Goal: Task Accomplishment & Management: Manage account settings

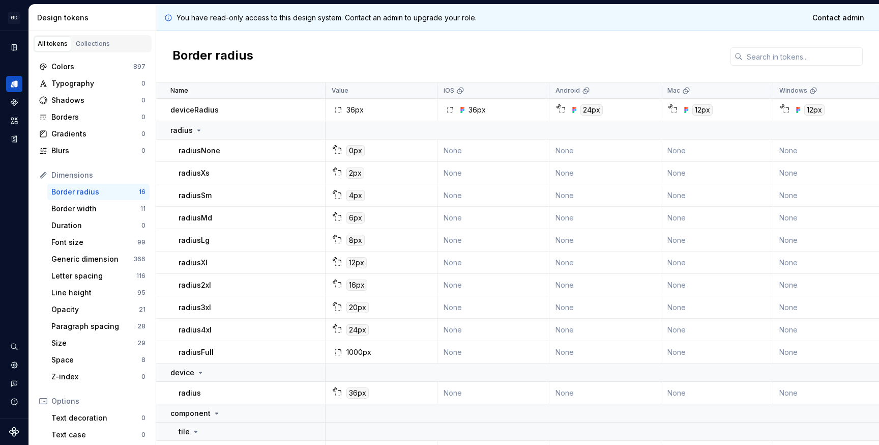
click at [50, 43] on div "All tokens" at bounding box center [53, 44] width 30 height 8
click at [92, 44] on div "Collections" at bounding box center [93, 44] width 34 height 8
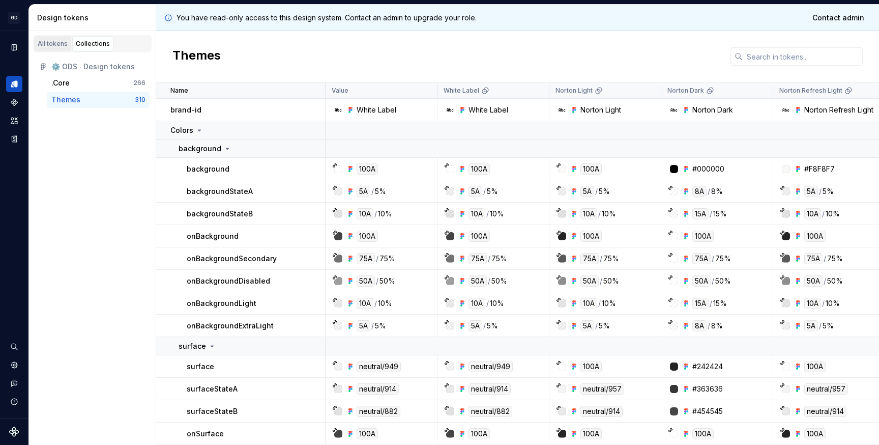
click at [51, 41] on div "All tokens" at bounding box center [53, 44] width 30 height 8
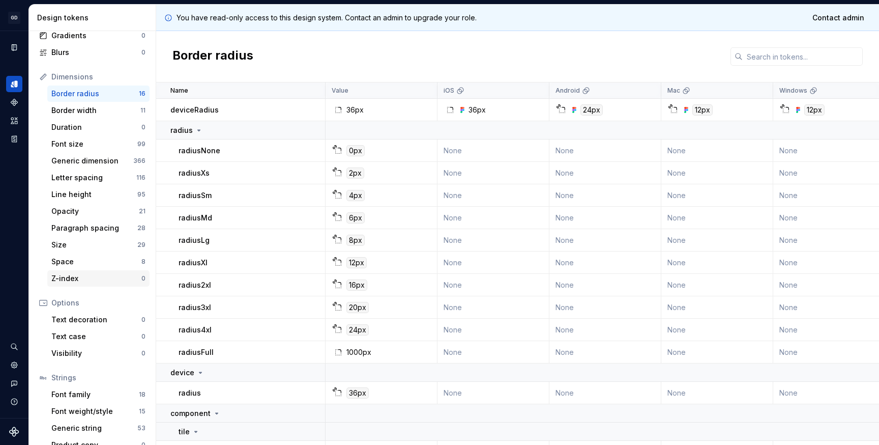
scroll to position [112, 0]
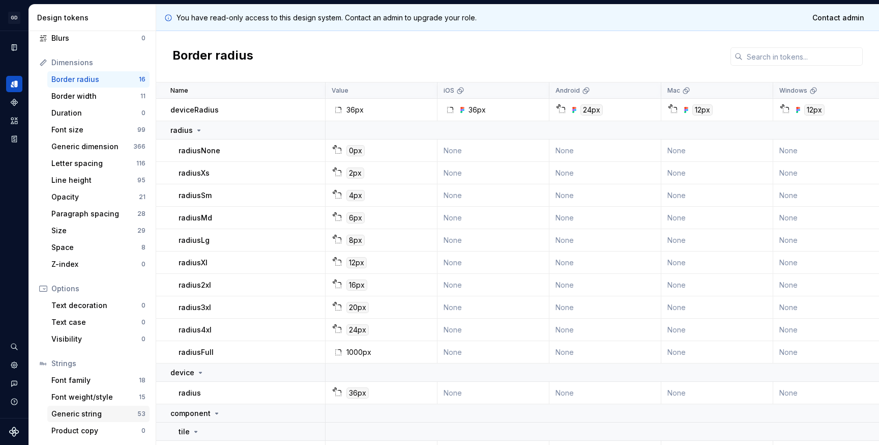
click at [82, 415] on div "Generic string" at bounding box center [94, 413] width 86 height 10
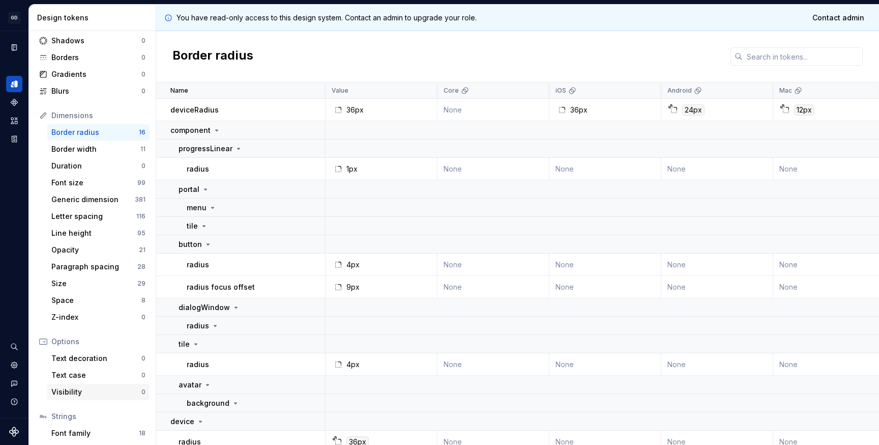
scroll to position [112, 0]
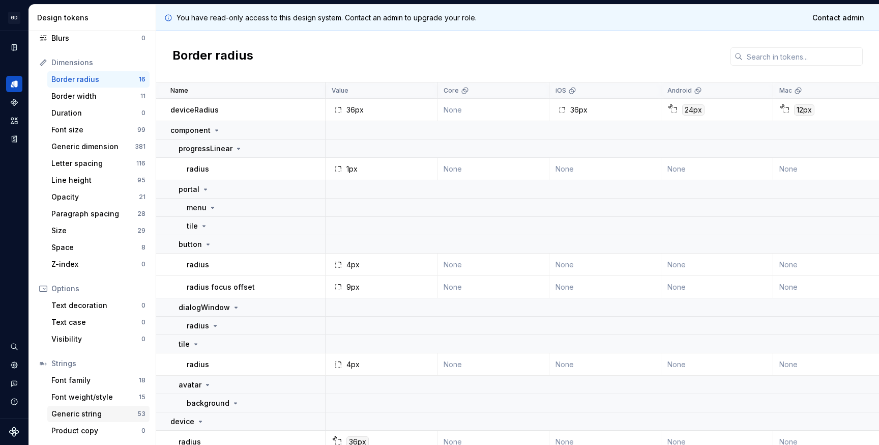
click at [83, 415] on div "Generic string" at bounding box center [94, 413] width 86 height 10
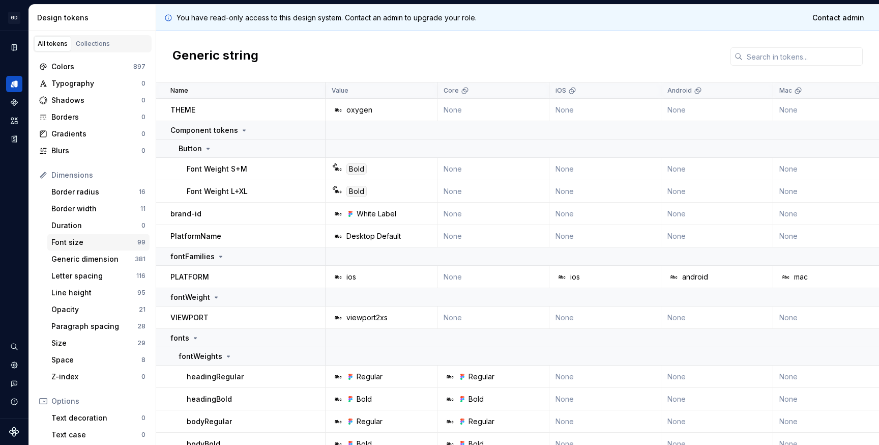
click at [68, 241] on div "Font size" at bounding box center [94, 242] width 86 height 10
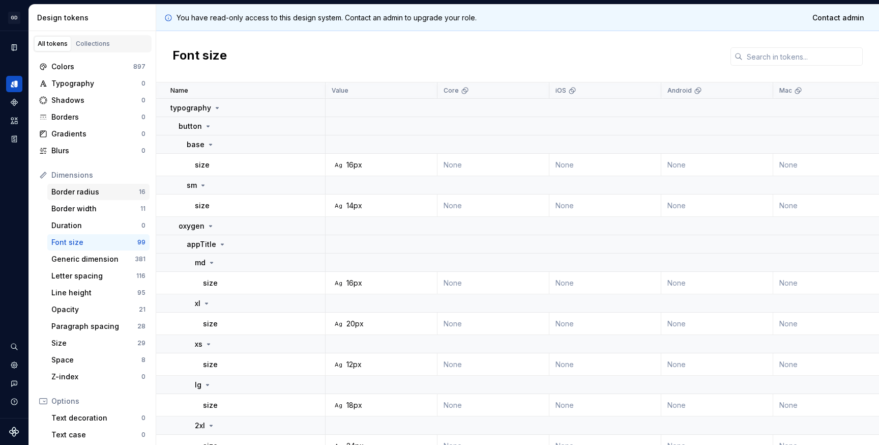
click at [68, 196] on div "Border radius" at bounding box center [94, 192] width 87 height 10
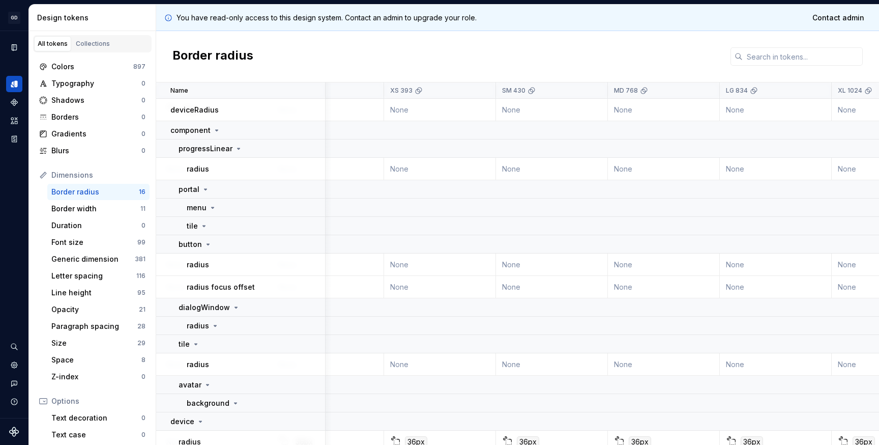
scroll to position [0, 765]
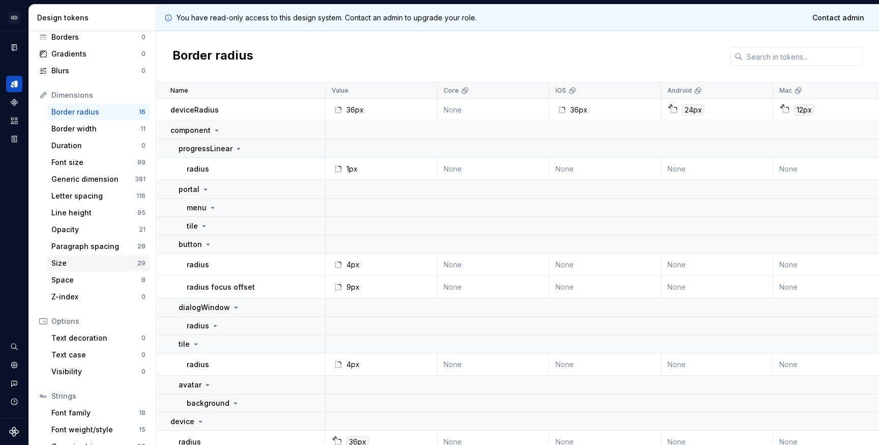
scroll to position [112, 0]
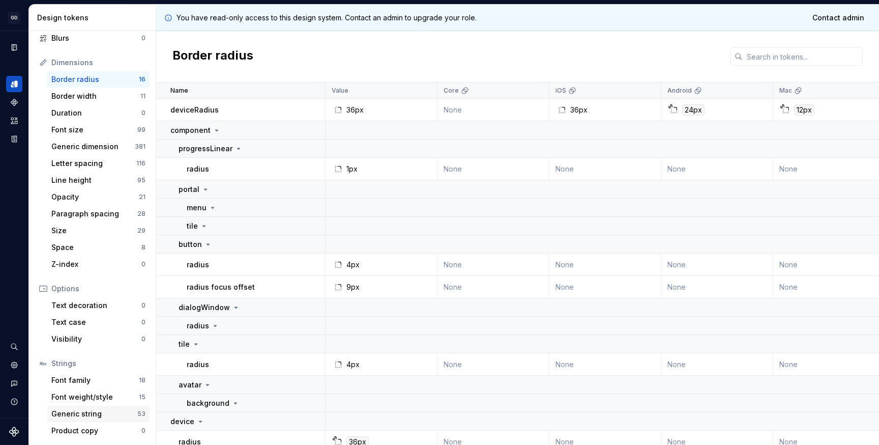
click at [79, 408] on div "Generic string 53" at bounding box center [98, 413] width 102 height 16
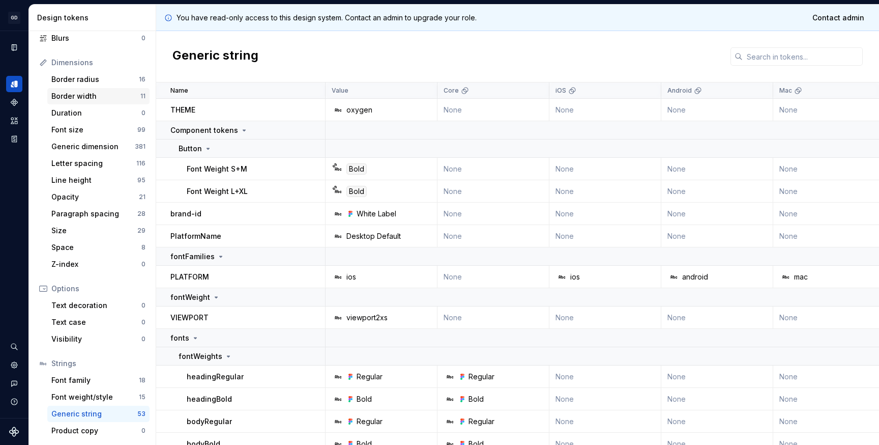
click at [82, 102] on div "Border width 11" at bounding box center [98, 96] width 102 height 16
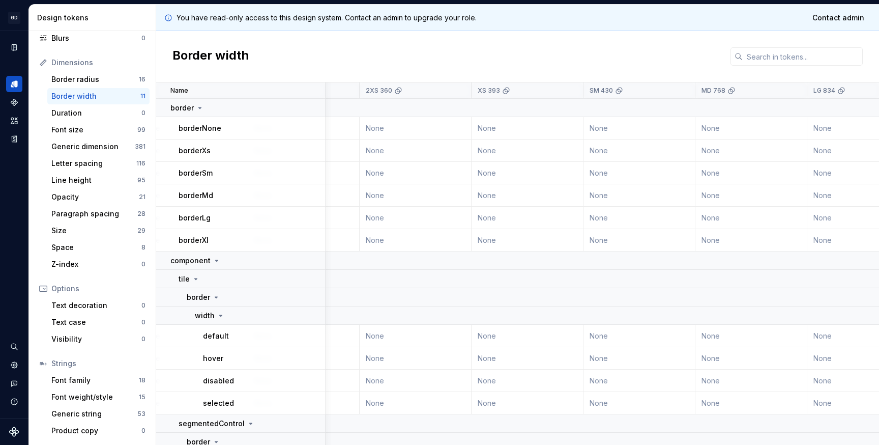
scroll to position [0, 663]
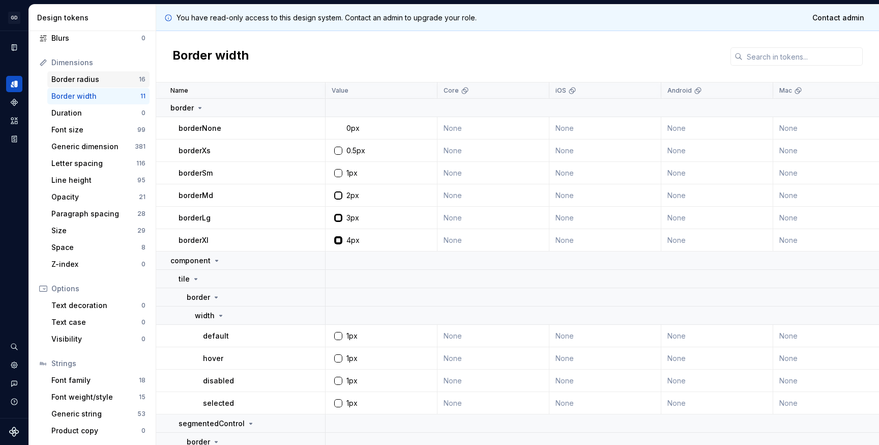
click at [74, 75] on div "Border radius" at bounding box center [94, 79] width 87 height 10
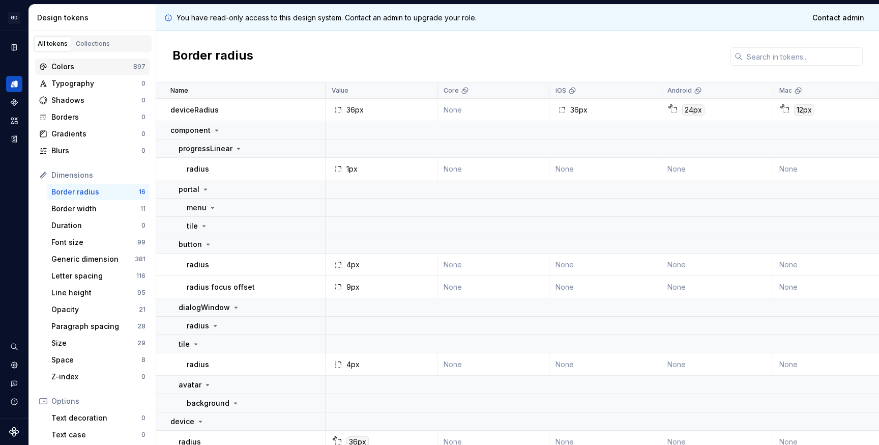
click at [70, 64] on div "Colors" at bounding box center [92, 67] width 82 height 10
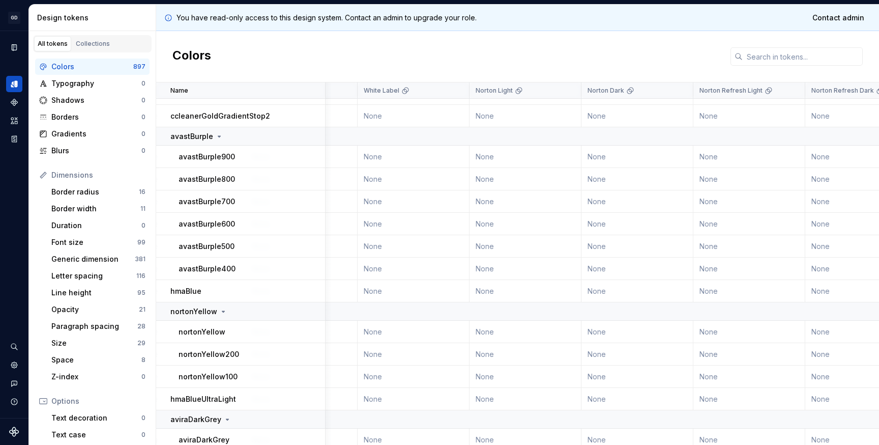
scroll to position [4934, 1535]
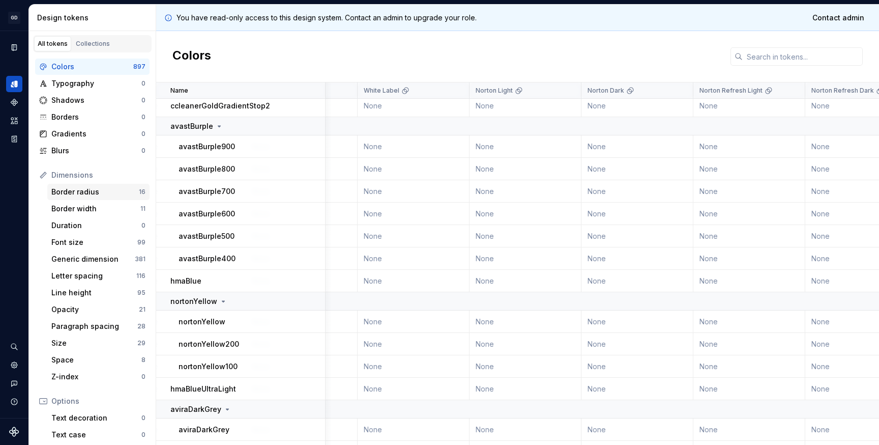
click at [71, 188] on div "Border radius" at bounding box center [94, 192] width 87 height 10
click at [70, 215] on div "Border width 11" at bounding box center [98, 208] width 102 height 16
click at [71, 184] on div "Dimensions Border radius 16 Border width 11 Duration 0 Font size 99 Generic dim…" at bounding box center [92, 276] width 114 height 218
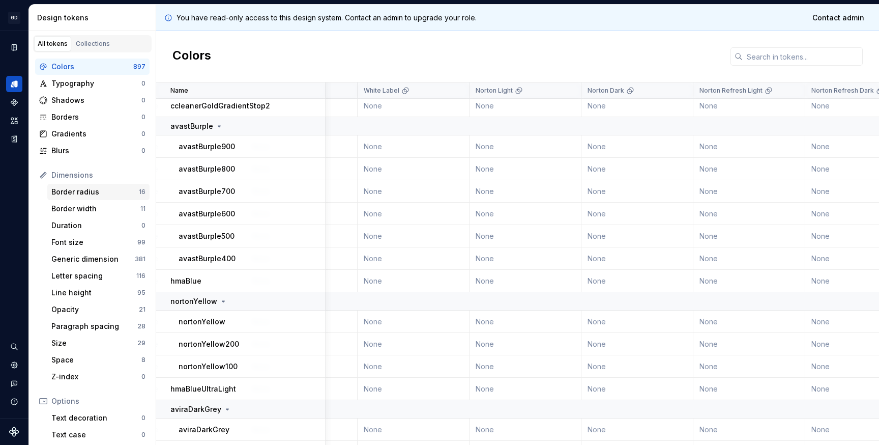
click at [69, 191] on div "Border radius" at bounding box center [94, 192] width 87 height 10
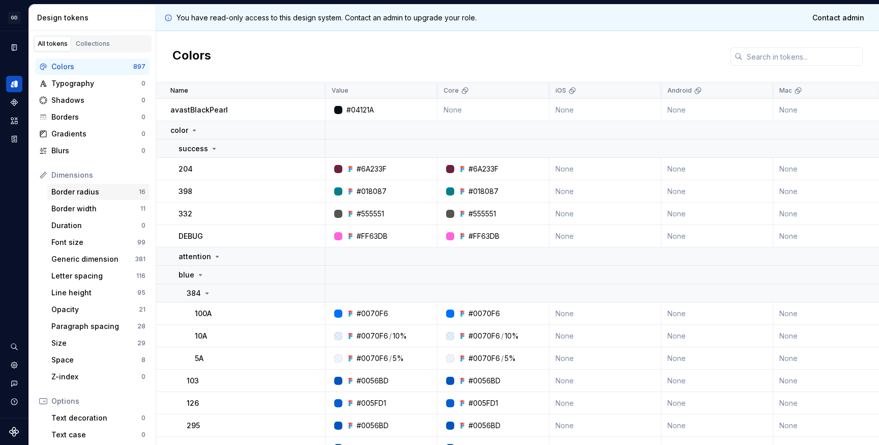
click at [65, 198] on div "Border radius 16" at bounding box center [98, 192] width 102 height 16
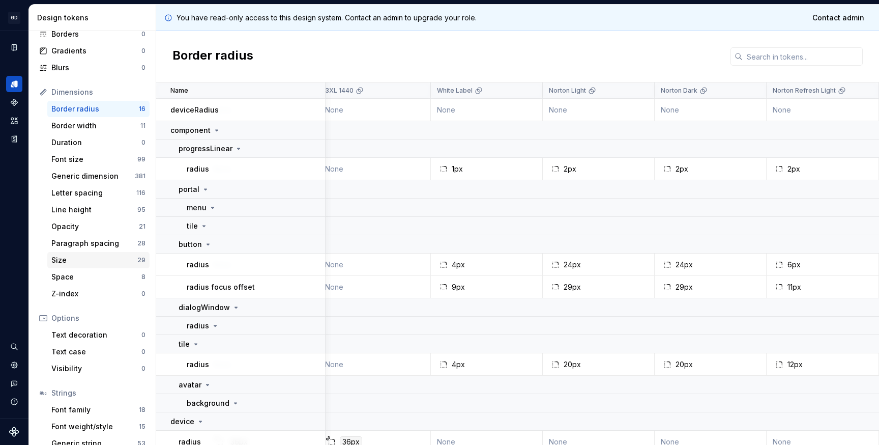
scroll to position [112, 0]
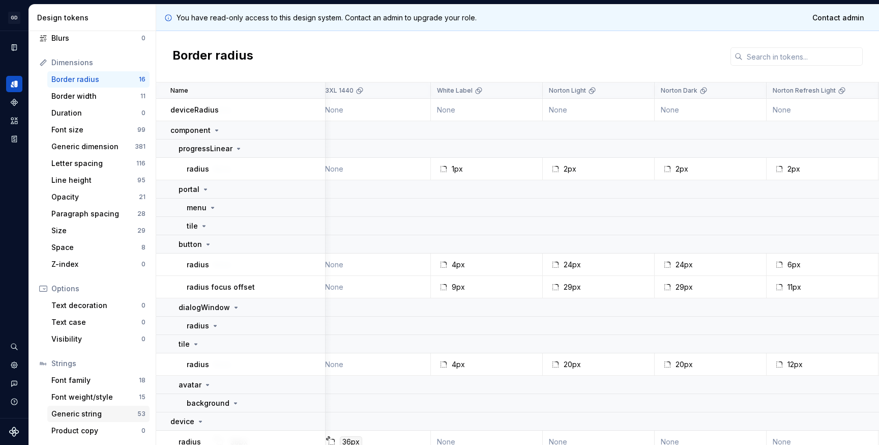
click at [84, 414] on div "Generic string" at bounding box center [94, 413] width 86 height 10
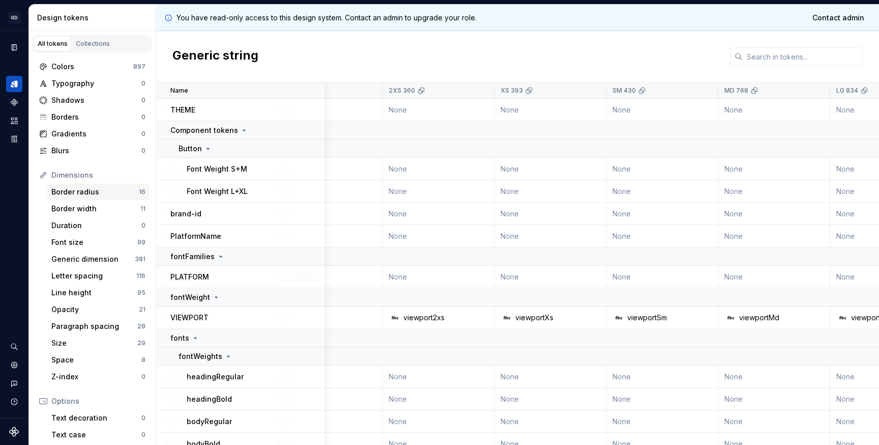
click at [83, 198] on div "Border radius 16" at bounding box center [98, 192] width 102 height 16
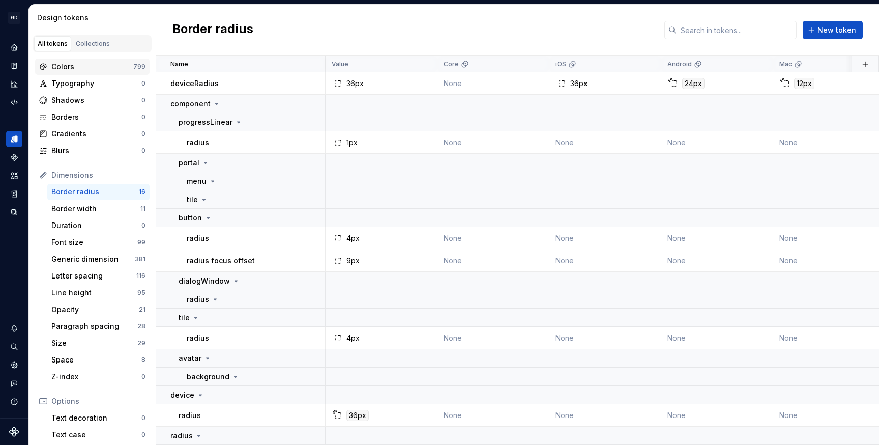
click at [75, 64] on div "Colors" at bounding box center [92, 67] width 82 height 10
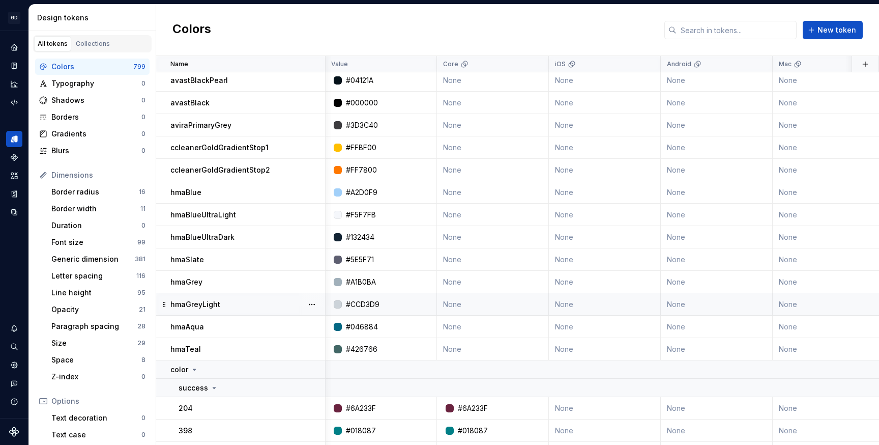
scroll to position [0, 1]
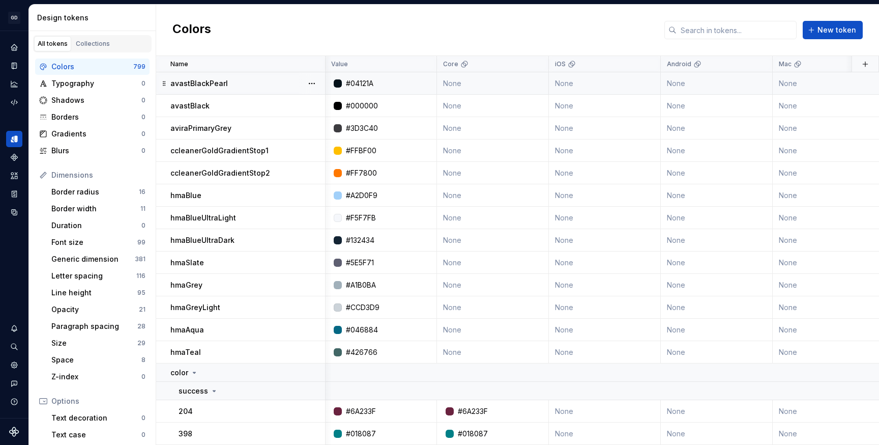
click at [267, 89] on td "avastBlackPearl" at bounding box center [240, 83] width 169 height 22
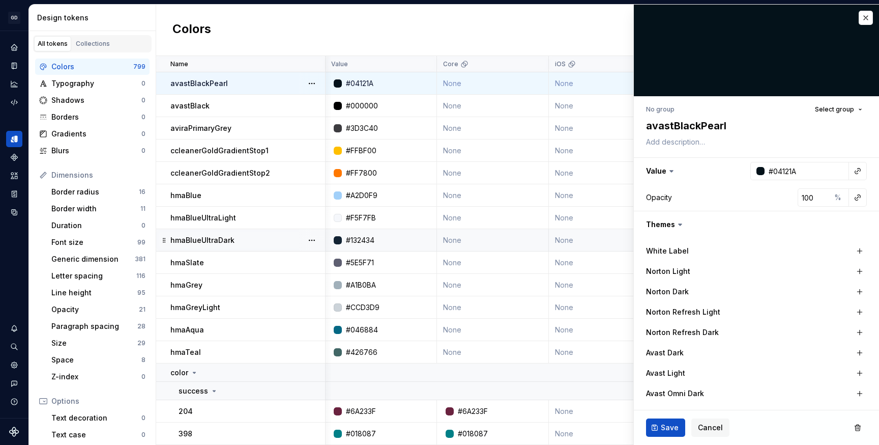
click at [276, 249] on td "hmaBlueUltraDark" at bounding box center [240, 240] width 169 height 22
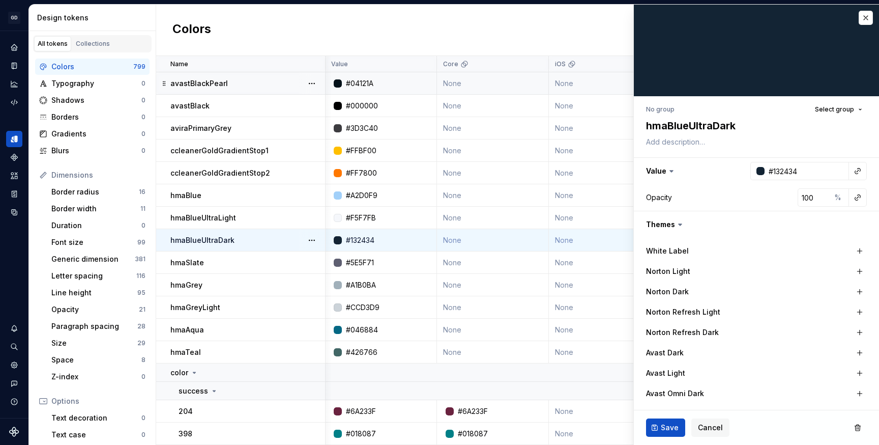
click at [160, 239] on td "hmaBlueUltraDark" at bounding box center [240, 240] width 169 height 22
drag, startPoint x: 161, startPoint y: 237, endPoint x: 161, endPoint y: 140, distance: 96.7
click at [276, 117] on td "aviraPrimaryGrey" at bounding box center [240, 128] width 169 height 22
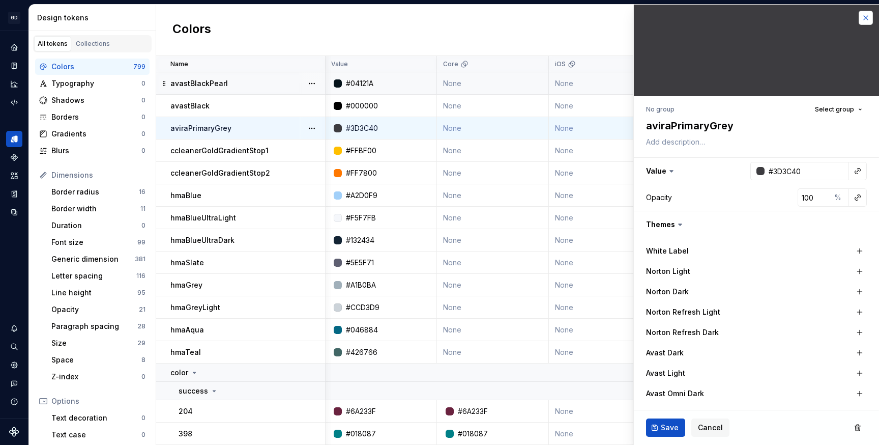
click at [859, 18] on button "button" at bounding box center [866, 18] width 14 height 14
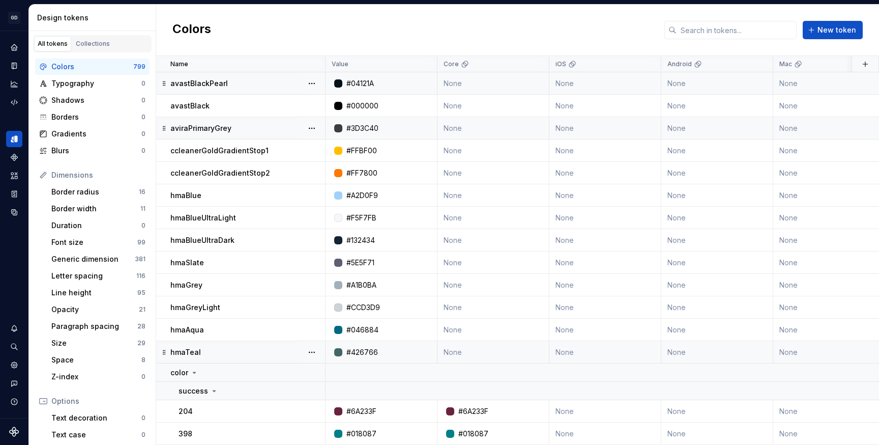
click at [209, 357] on td "hmaTeal" at bounding box center [240, 352] width 169 height 22
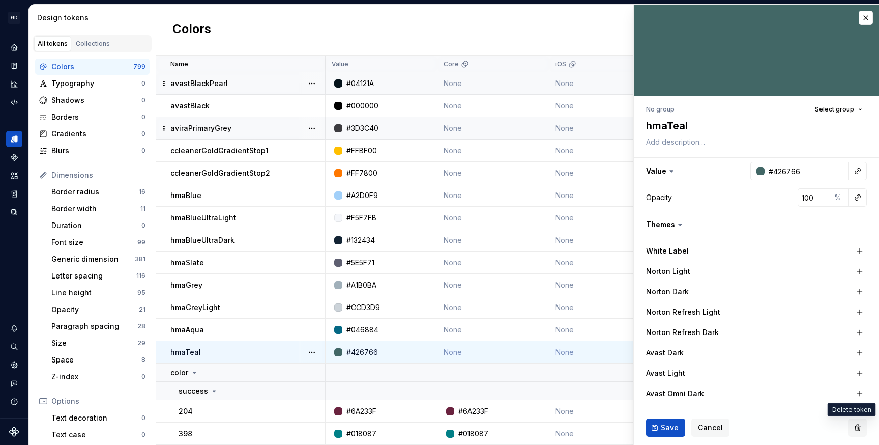
click at [852, 432] on button "button" at bounding box center [857, 427] width 18 height 18
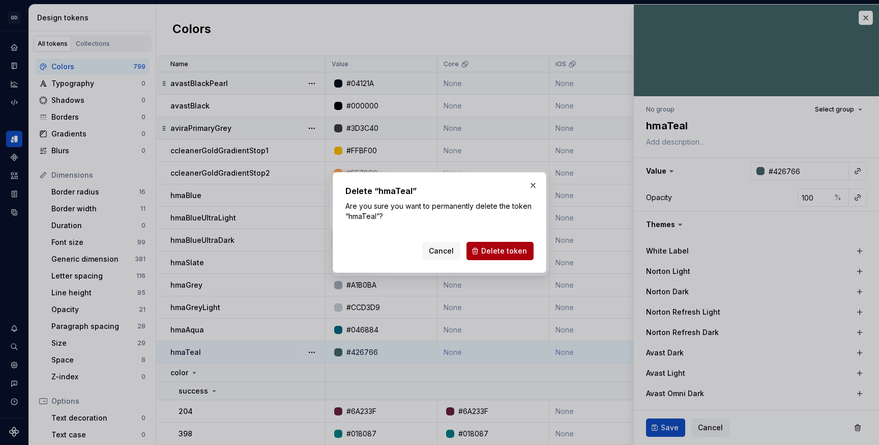
click at [510, 250] on span "Delete token" at bounding box center [504, 251] width 46 height 10
type textarea "*"
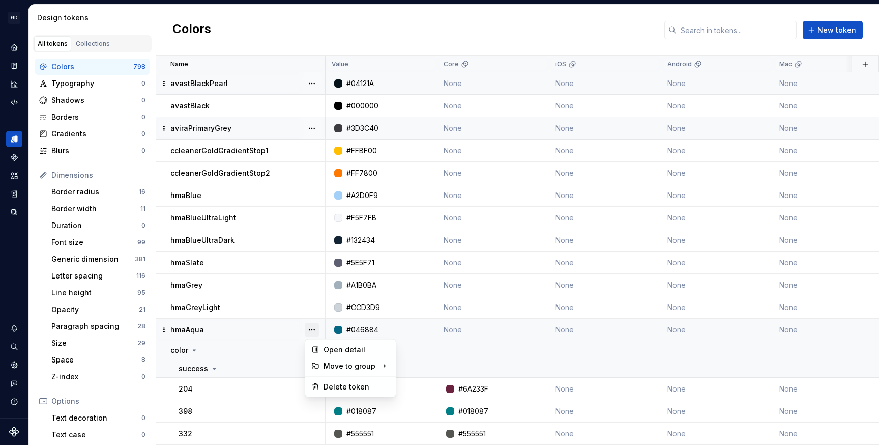
click at [311, 327] on button "button" at bounding box center [312, 330] width 14 height 14
click at [226, 350] on html "GD Oxygen M Design system data Design tokens All tokens Collections Colors 798 …" at bounding box center [439, 222] width 879 height 445
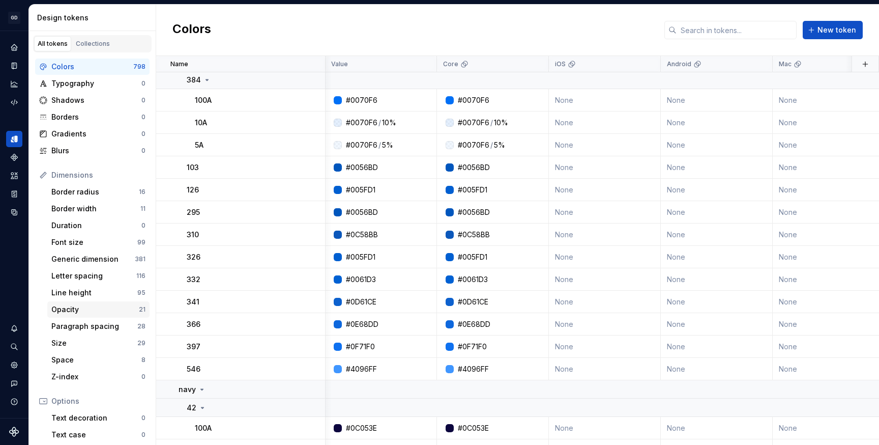
scroll to position [112, 0]
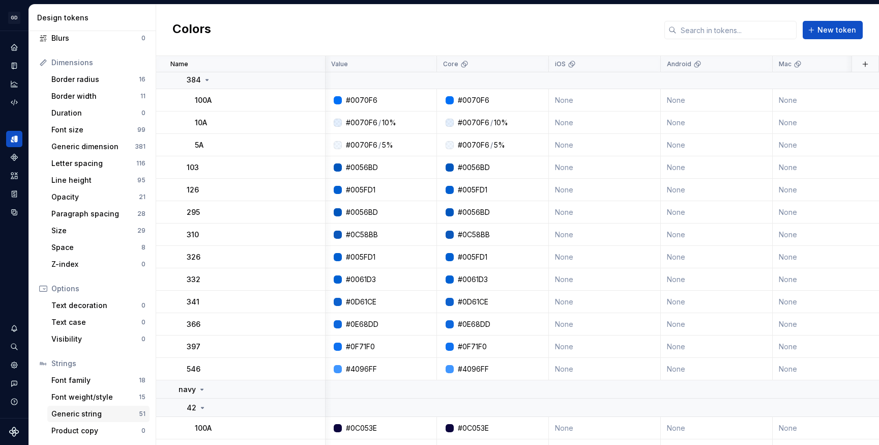
click at [74, 413] on div "Generic string" at bounding box center [94, 413] width 87 height 10
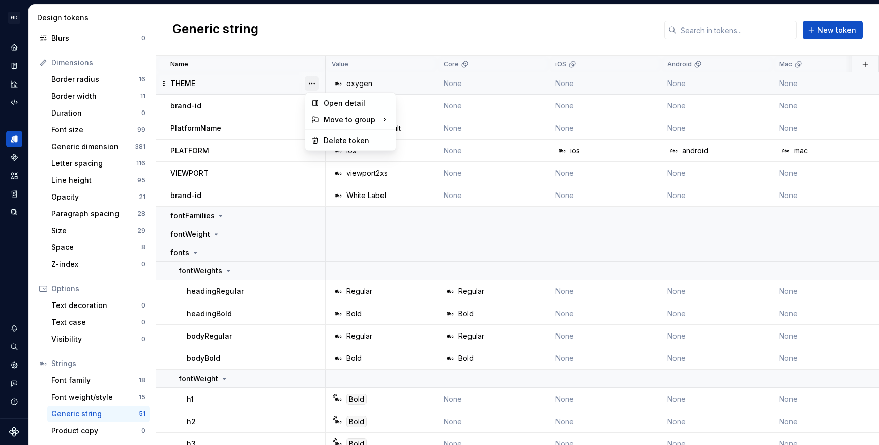
scroll to position [112, 0]
click at [311, 85] on button "button" at bounding box center [312, 83] width 14 height 14
click at [330, 140] on div "Delete token" at bounding box center [357, 140] width 66 height 10
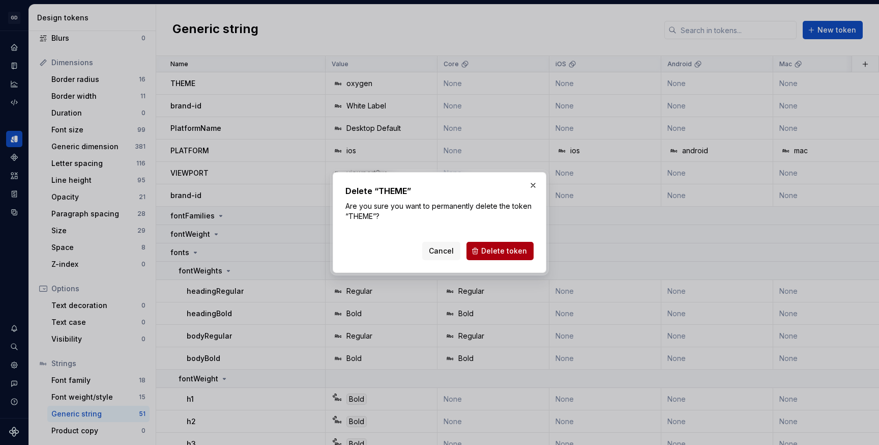
click at [488, 252] on span "Delete token" at bounding box center [504, 251] width 46 height 10
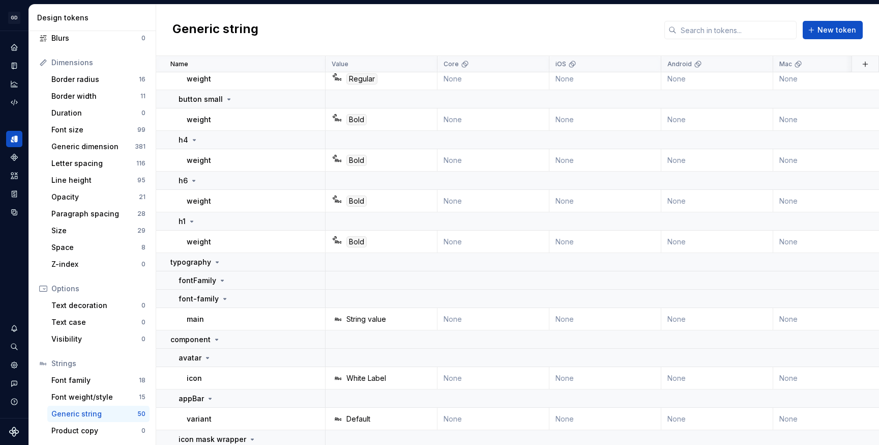
scroll to position [1338, 0]
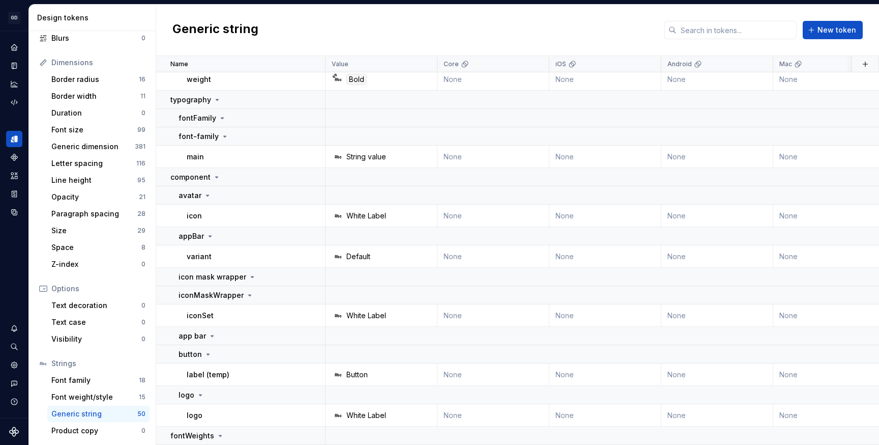
click at [142, 412] on div "Generic string 50" at bounding box center [98, 413] width 102 height 16
click at [54, 420] on div "Generic string 50" at bounding box center [98, 413] width 102 height 16
click at [64, 416] on div "Generic string" at bounding box center [94, 413] width 86 height 10
click at [70, 391] on div "Font weight/style 15" at bounding box center [98, 397] width 102 height 16
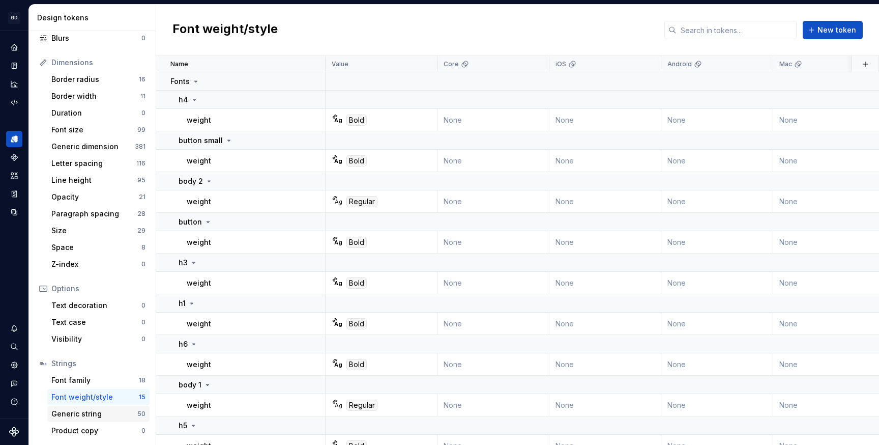
click at [71, 412] on div "Generic string" at bounding box center [94, 413] width 86 height 10
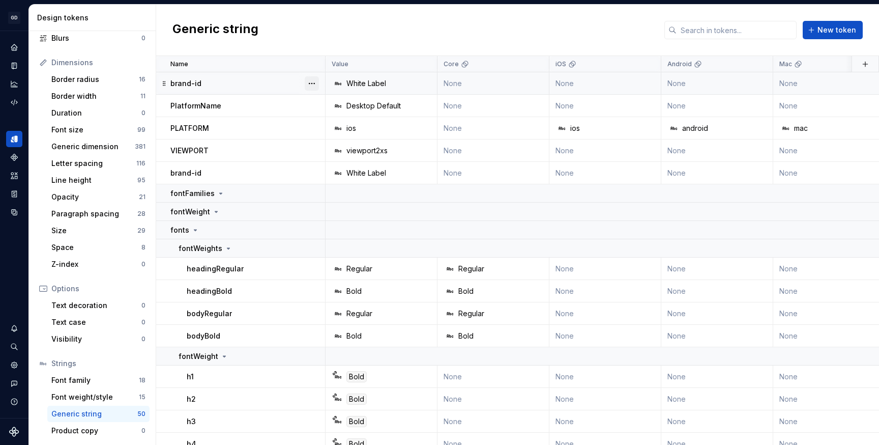
click at [313, 83] on button "button" at bounding box center [312, 83] width 14 height 14
click at [331, 144] on div "Delete token" at bounding box center [357, 140] width 66 height 10
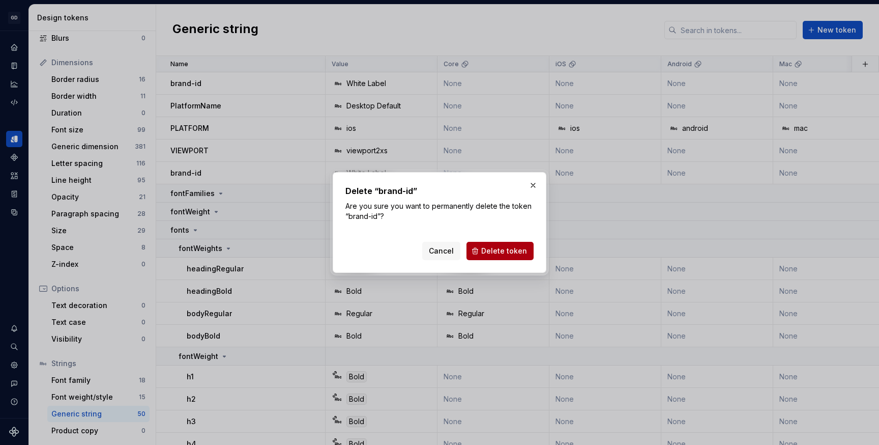
click at [505, 247] on span "Delete token" at bounding box center [504, 251] width 46 height 10
click at [508, 253] on span "Delete token" at bounding box center [504, 251] width 46 height 10
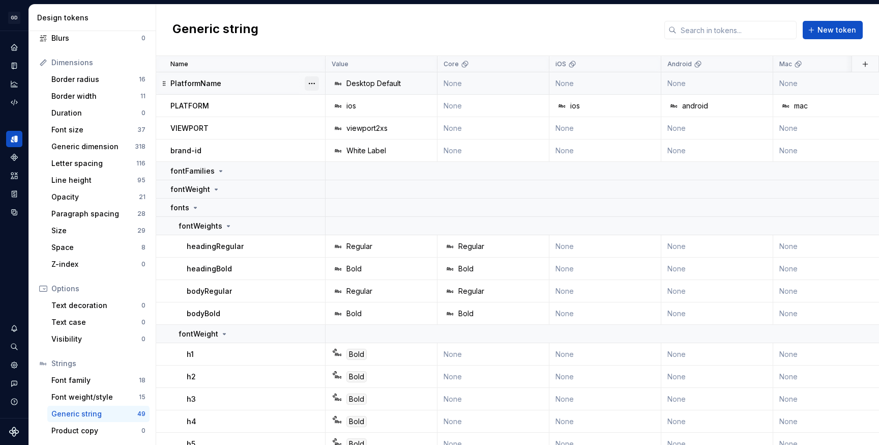
click at [312, 82] on button "button" at bounding box center [312, 83] width 14 height 14
click at [321, 138] on div "Delete token" at bounding box center [350, 140] width 86 height 16
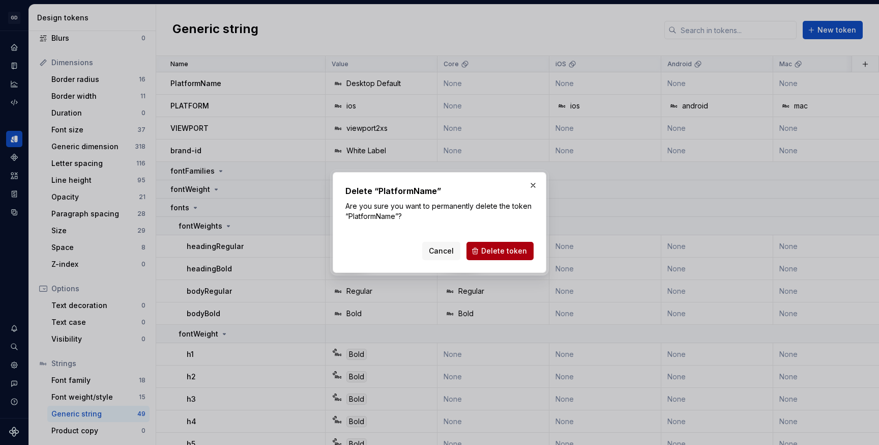
click at [505, 252] on span "Delete token" at bounding box center [504, 251] width 46 height 10
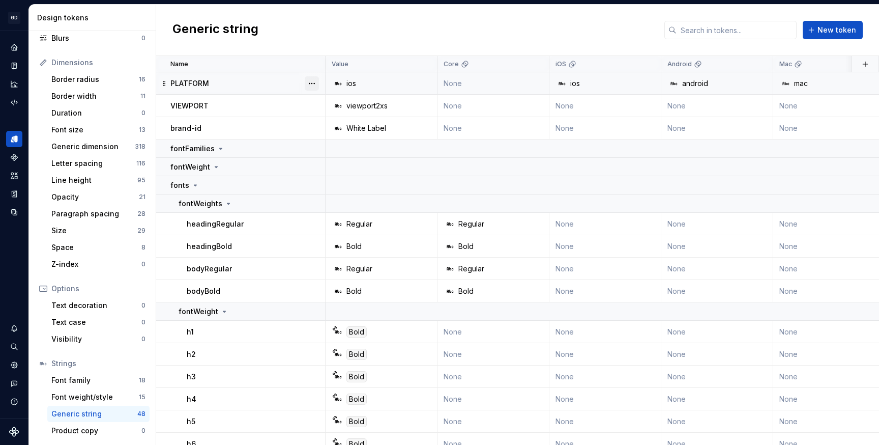
click at [316, 83] on button "button" at bounding box center [312, 83] width 14 height 14
click at [330, 139] on div "Delete token" at bounding box center [357, 140] width 66 height 10
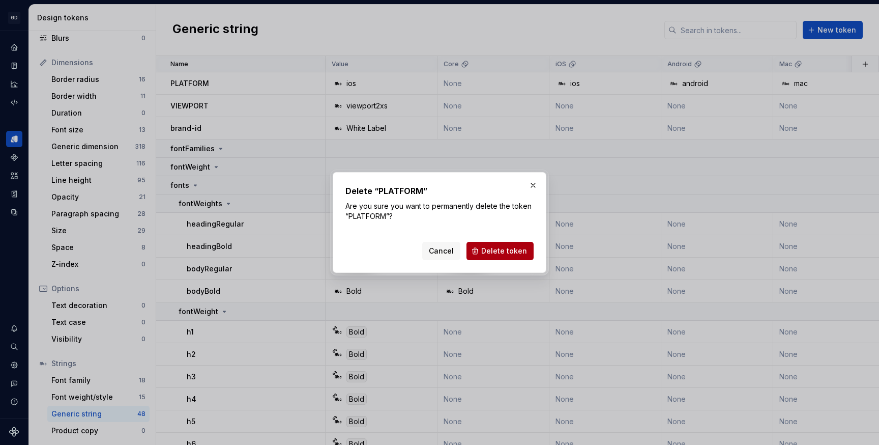
click at [494, 249] on span "Delete token" at bounding box center [504, 251] width 46 height 10
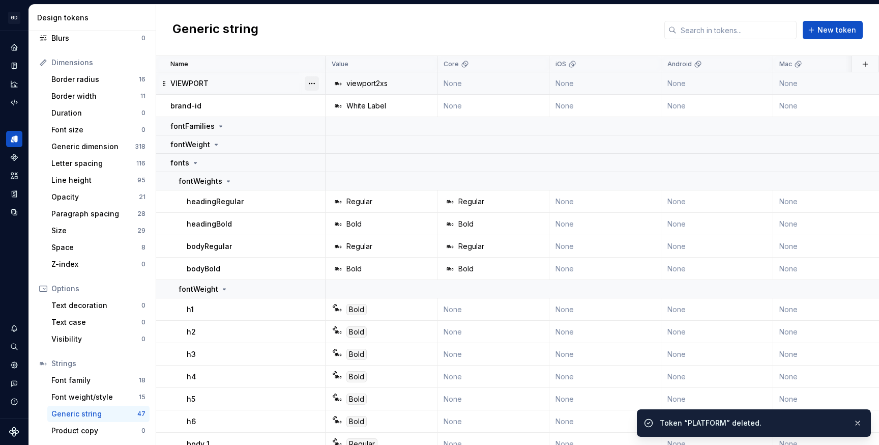
click at [313, 82] on button "button" at bounding box center [312, 83] width 14 height 14
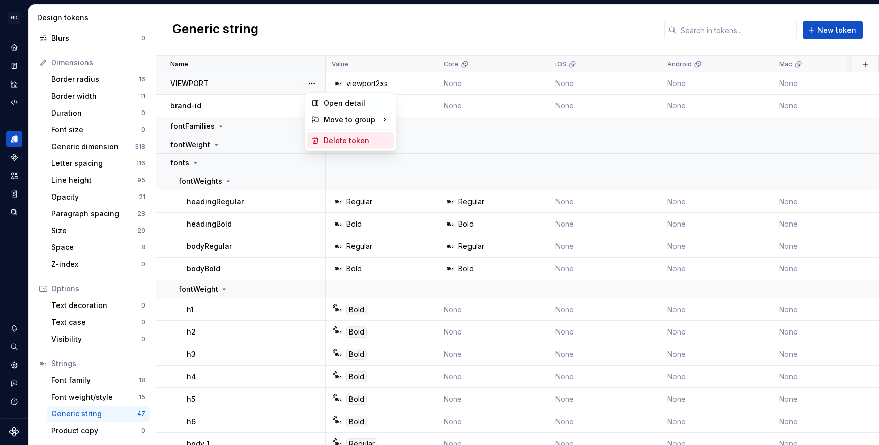
click at [340, 142] on div "Delete token" at bounding box center [357, 140] width 66 height 10
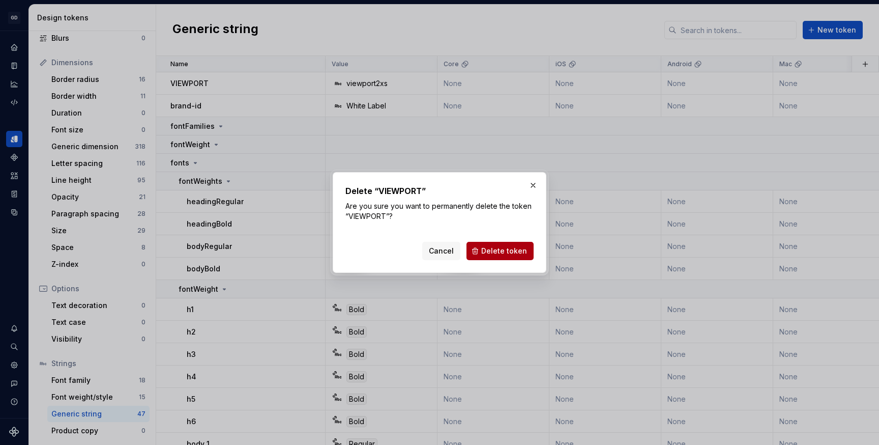
click at [499, 253] on span "Delete token" at bounding box center [504, 251] width 46 height 10
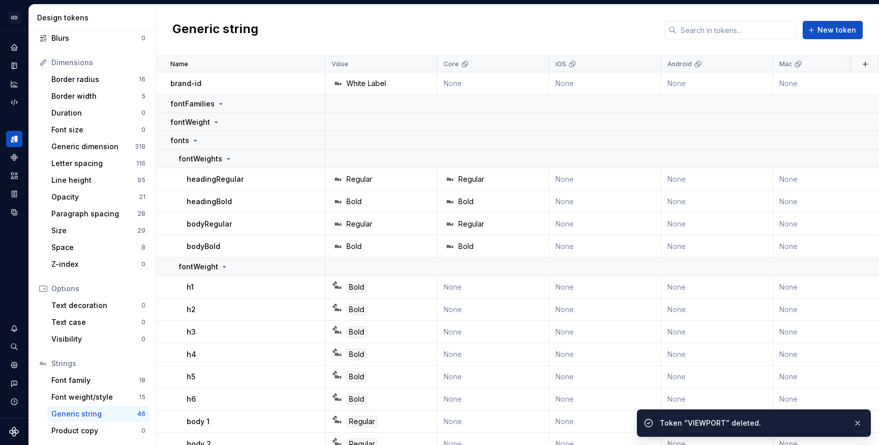
click at [309, 83] on button "button" at bounding box center [312, 83] width 14 height 14
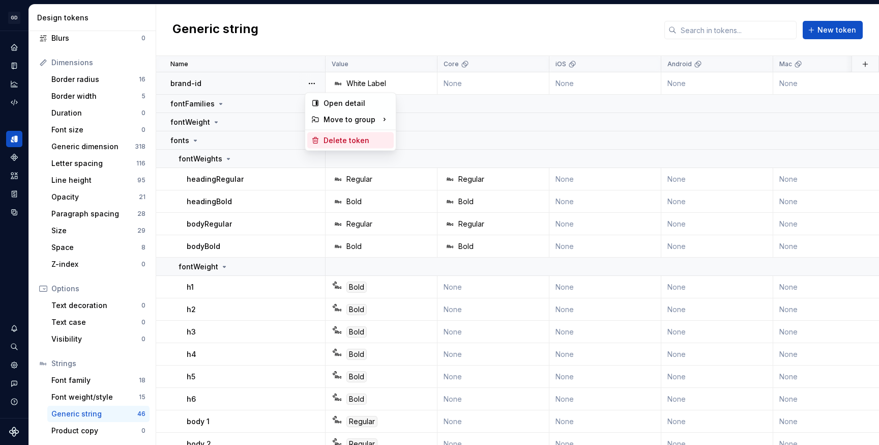
click at [331, 140] on div "Delete token" at bounding box center [357, 140] width 66 height 10
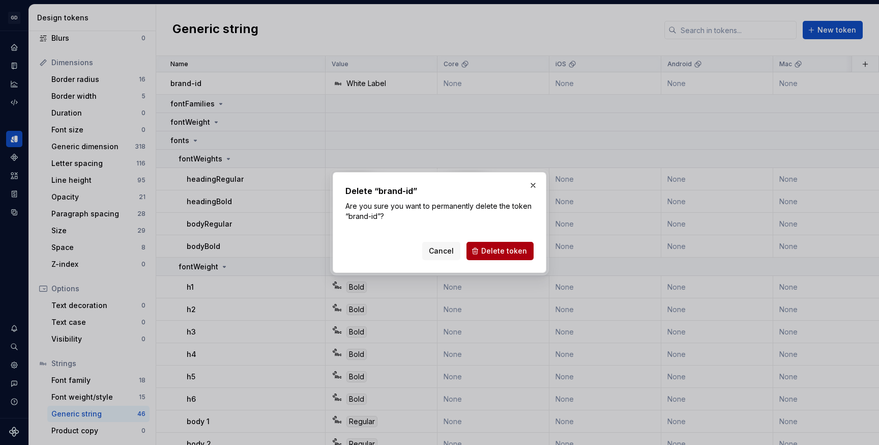
click at [494, 254] on span "Delete token" at bounding box center [504, 251] width 46 height 10
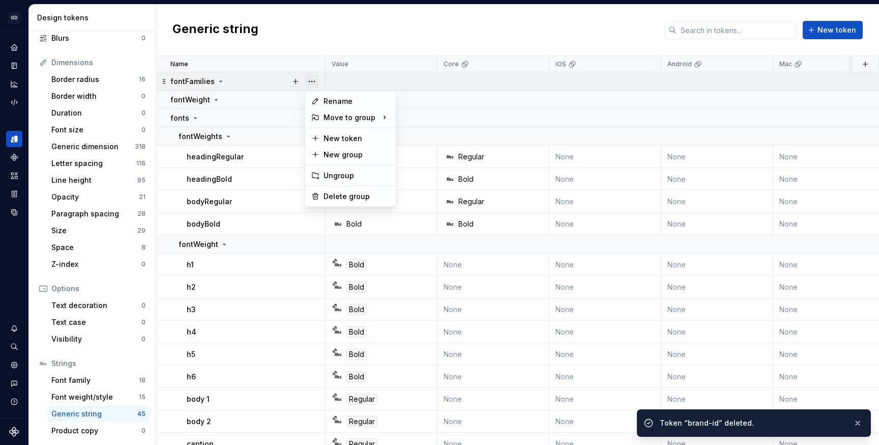
click at [314, 79] on button "button" at bounding box center [312, 81] width 14 height 14
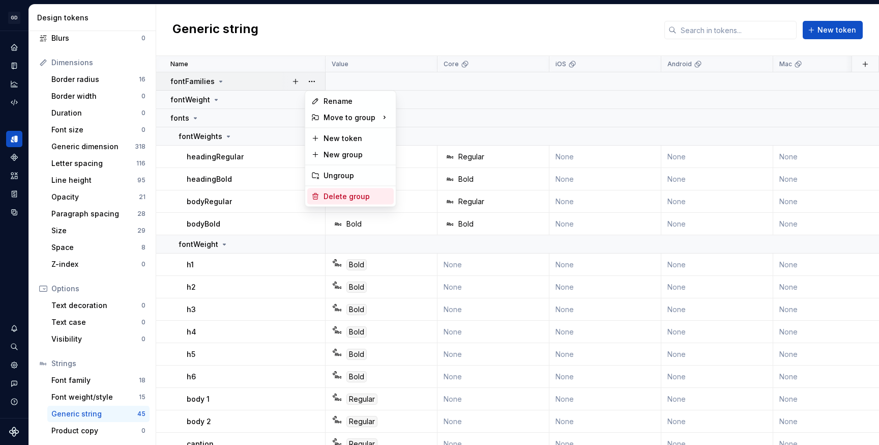
click at [343, 200] on div "Delete group" at bounding box center [357, 196] width 66 height 10
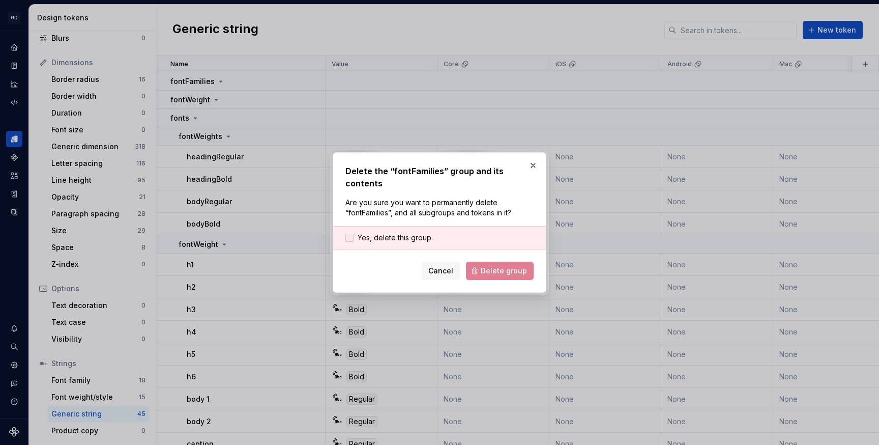
click at [418, 239] on span "Yes, delete this group." at bounding box center [395, 237] width 75 height 10
click at [497, 272] on span "Delete group" at bounding box center [504, 271] width 46 height 10
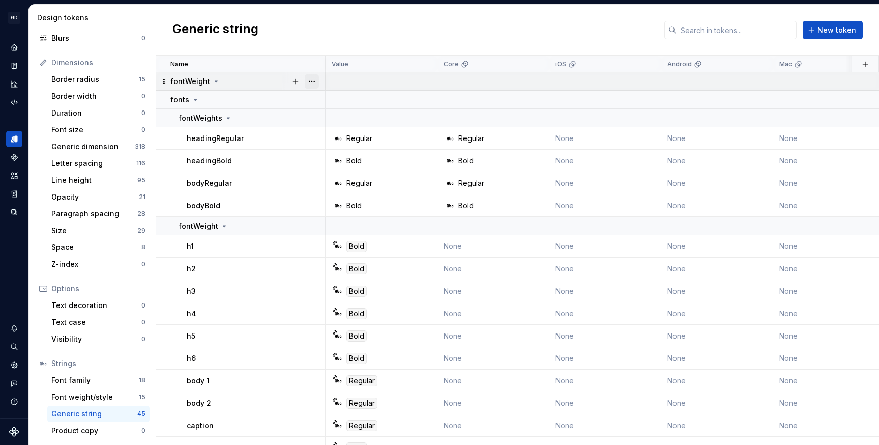
click at [314, 79] on button "button" at bounding box center [312, 81] width 14 height 14
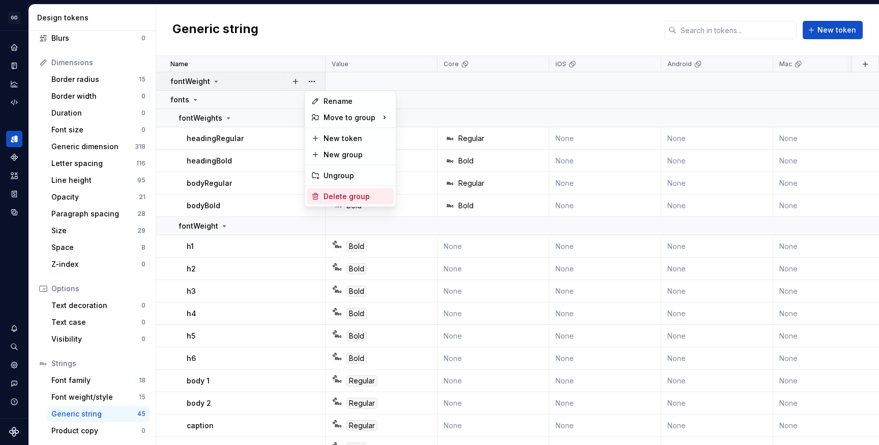
click at [362, 195] on div "Delete group" at bounding box center [357, 196] width 66 height 10
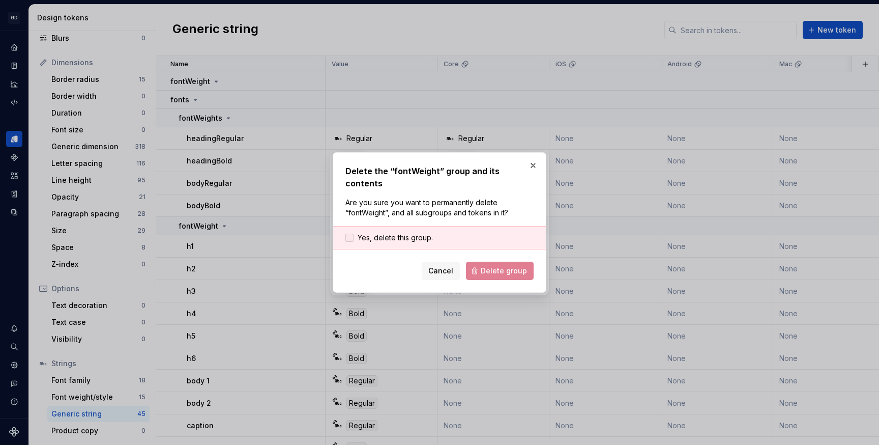
click at [411, 236] on span "Yes, delete this group." at bounding box center [395, 237] width 75 height 10
click at [496, 266] on span "Delete group" at bounding box center [504, 271] width 46 height 10
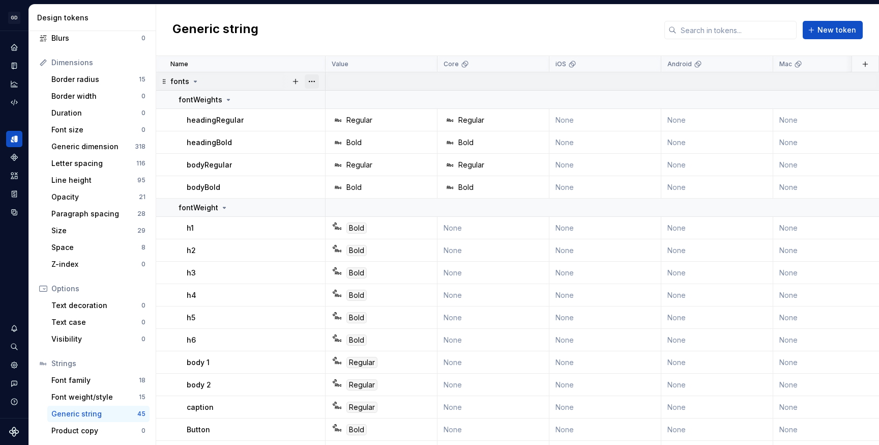
click at [313, 78] on button "button" at bounding box center [312, 81] width 14 height 14
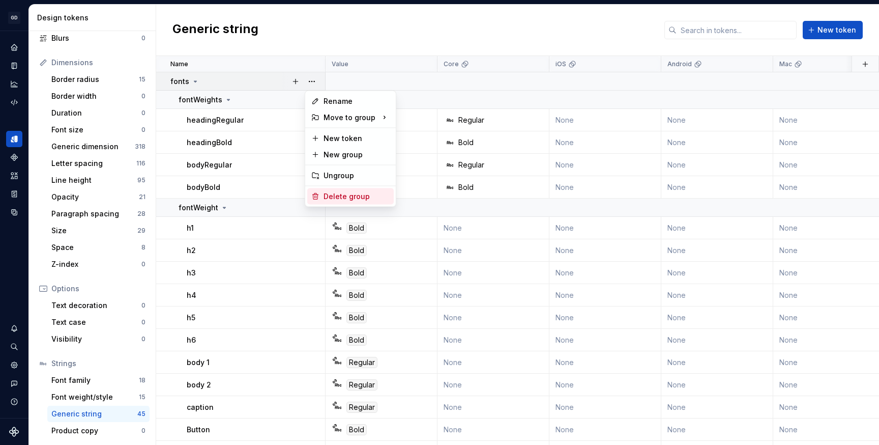
click at [344, 194] on div "Delete group" at bounding box center [357, 196] width 66 height 10
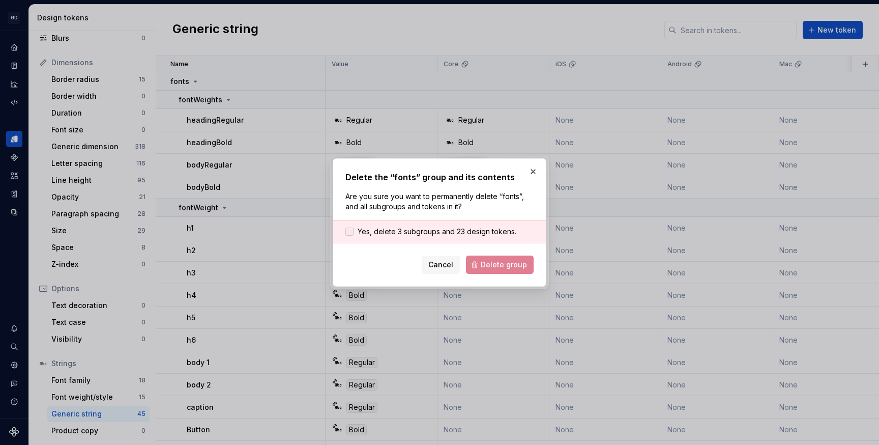
click at [420, 232] on span "Yes, delete 3 subgroups and 23 design tokens." at bounding box center [437, 231] width 159 height 10
click at [486, 259] on button "Delete group" at bounding box center [500, 264] width 68 height 18
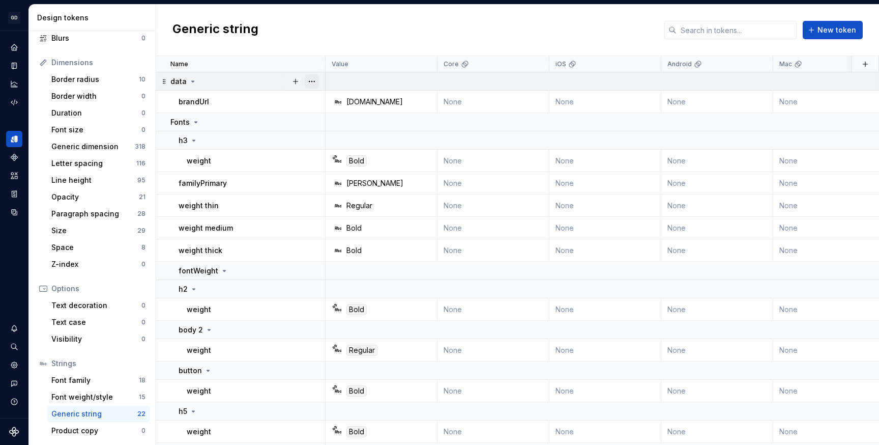
click at [313, 79] on button "button" at bounding box center [312, 81] width 14 height 14
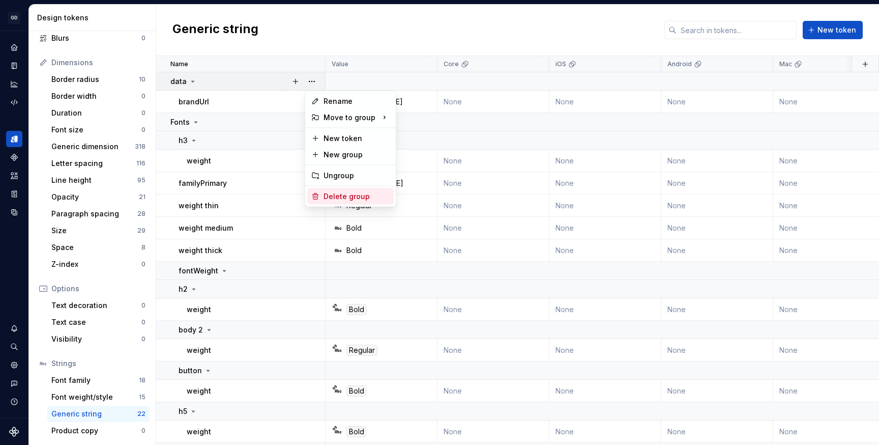
click at [337, 194] on div "Delete group" at bounding box center [357, 196] width 66 height 10
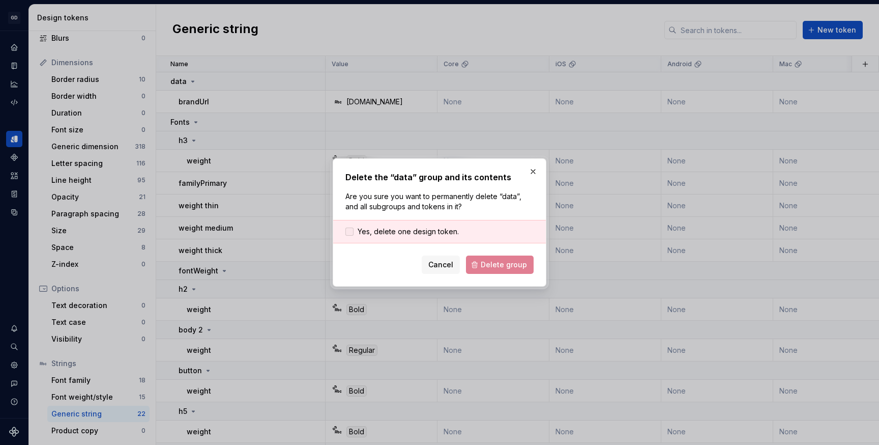
click at [354, 230] on div at bounding box center [349, 231] width 8 height 8
click at [509, 265] on span "Delete group" at bounding box center [504, 264] width 46 height 10
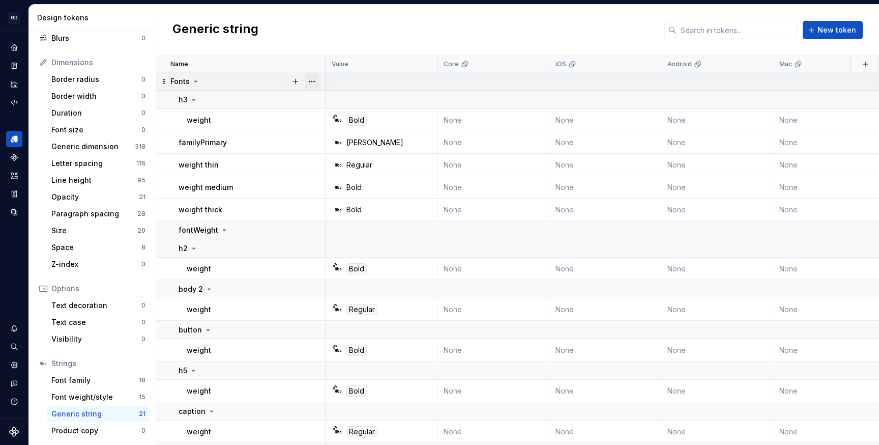
click at [314, 81] on button "button" at bounding box center [312, 81] width 14 height 14
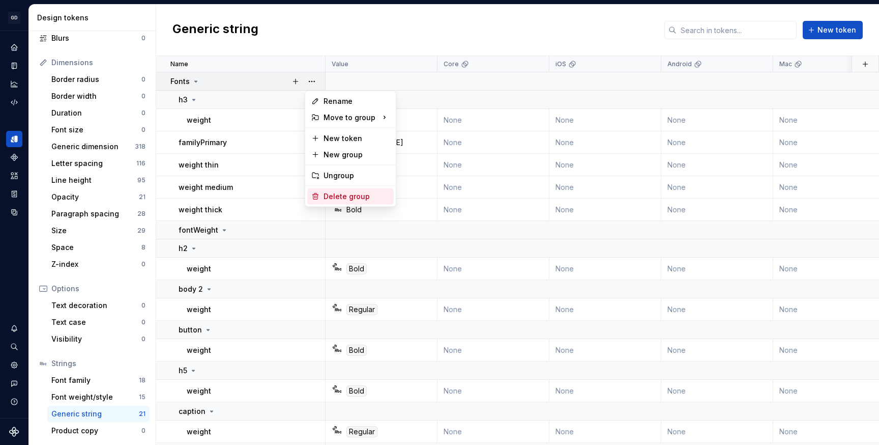
click at [348, 193] on div "Delete group" at bounding box center [357, 196] width 66 height 10
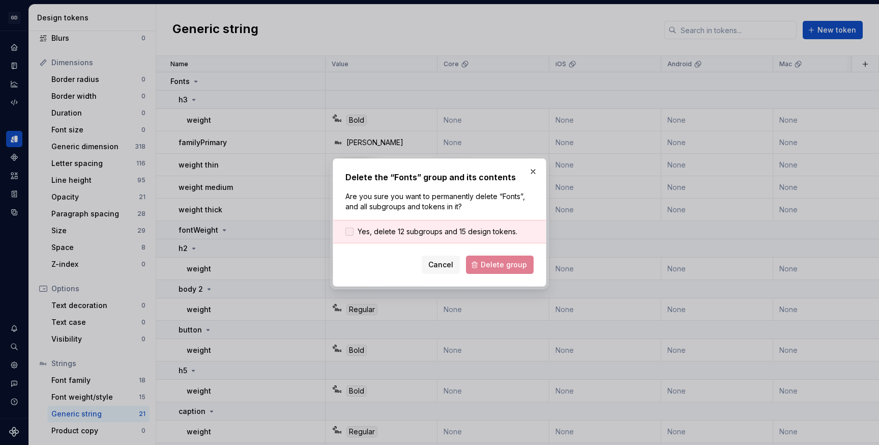
click at [363, 230] on span "Yes, delete 12 subgroups and 15 design tokens." at bounding box center [438, 231] width 160 height 10
click at [503, 263] on span "Delete group" at bounding box center [504, 264] width 46 height 10
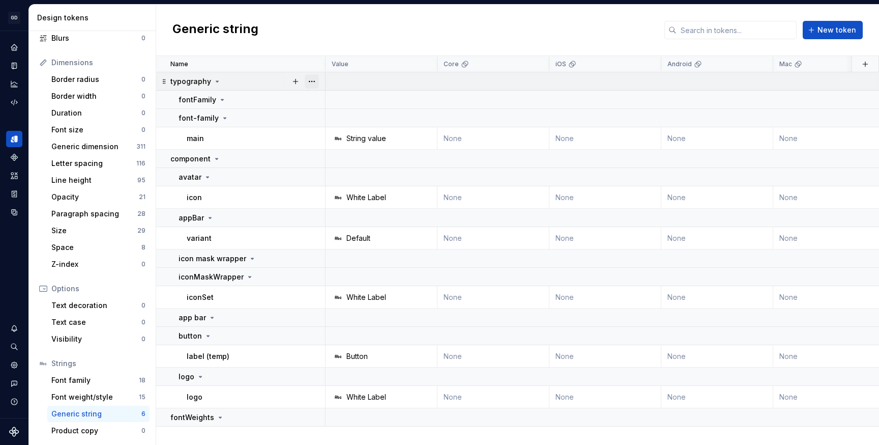
click at [314, 81] on button "button" at bounding box center [312, 81] width 14 height 14
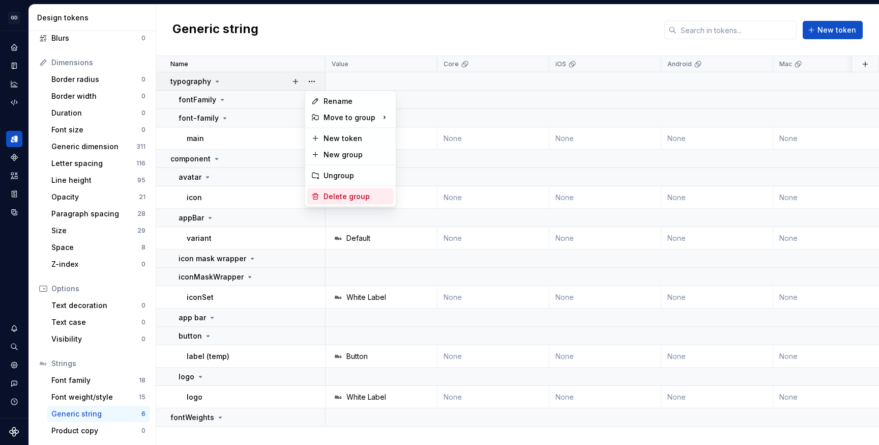
click at [350, 201] on div "Delete group" at bounding box center [357, 196] width 66 height 10
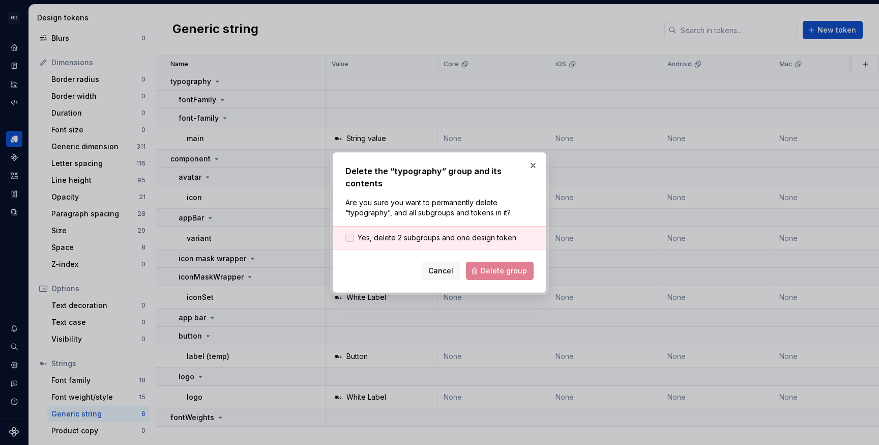
click at [396, 232] on span "Yes, delete 2 subgroups and one design token." at bounding box center [438, 237] width 160 height 10
click at [487, 266] on span "Delete group" at bounding box center [504, 271] width 46 height 10
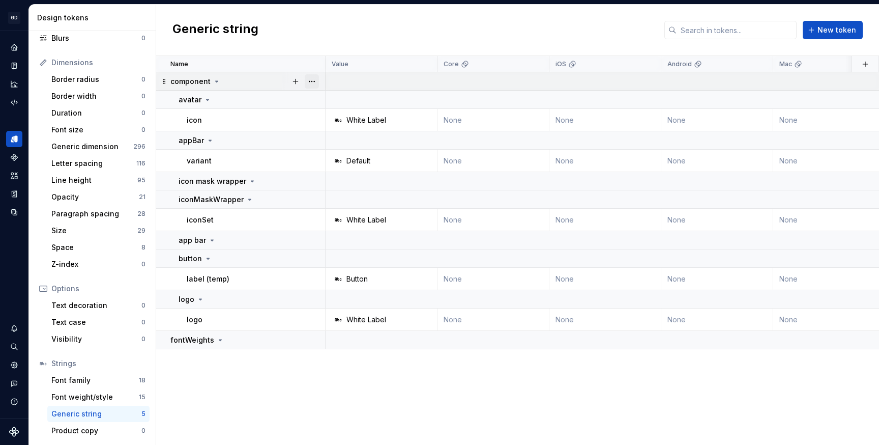
click at [312, 82] on button "button" at bounding box center [312, 81] width 14 height 14
click at [340, 196] on div "Delete group" at bounding box center [357, 196] width 66 height 10
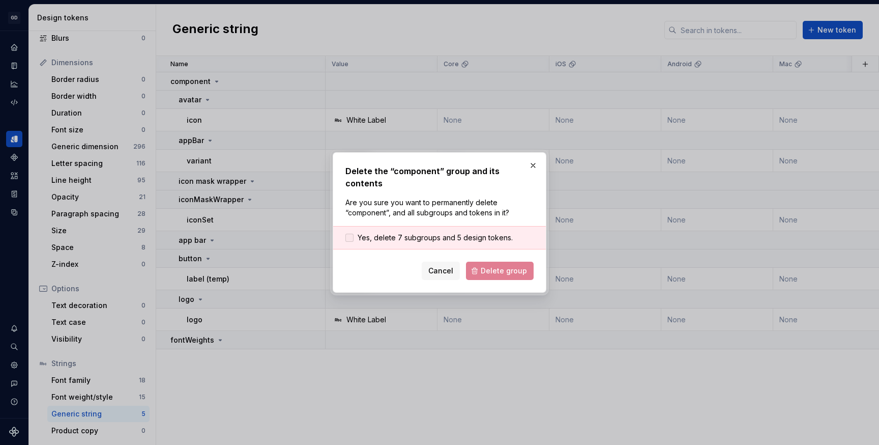
click at [409, 232] on span "Yes, delete 7 subgroups and 5 design tokens." at bounding box center [435, 237] width 155 height 10
click at [486, 268] on span "Delete group" at bounding box center [504, 271] width 46 height 10
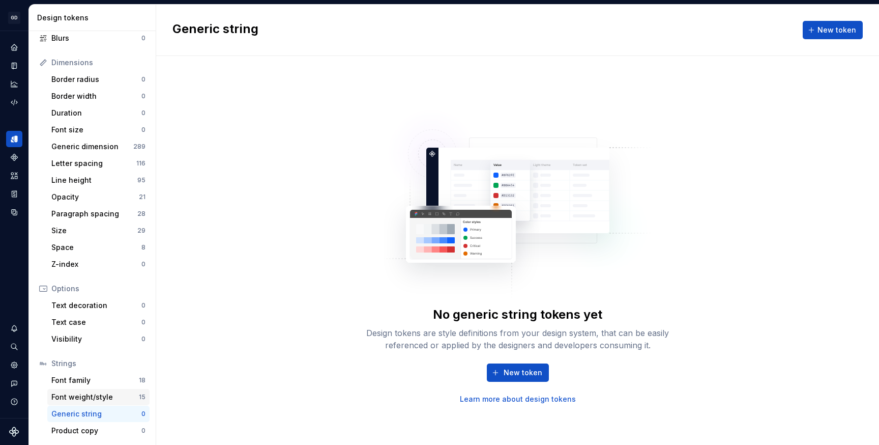
click at [83, 393] on div "Font weight/style" at bounding box center [94, 397] width 87 height 10
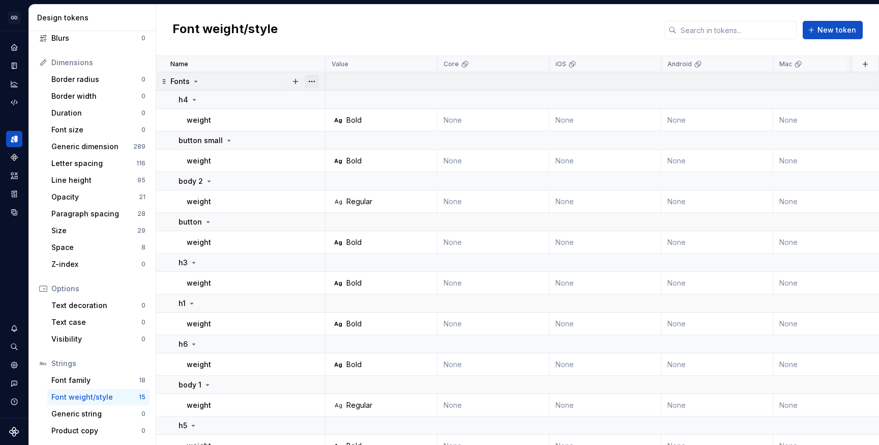
click at [314, 79] on button "button" at bounding box center [312, 81] width 14 height 14
click at [344, 192] on div "Delete group" at bounding box center [357, 196] width 66 height 10
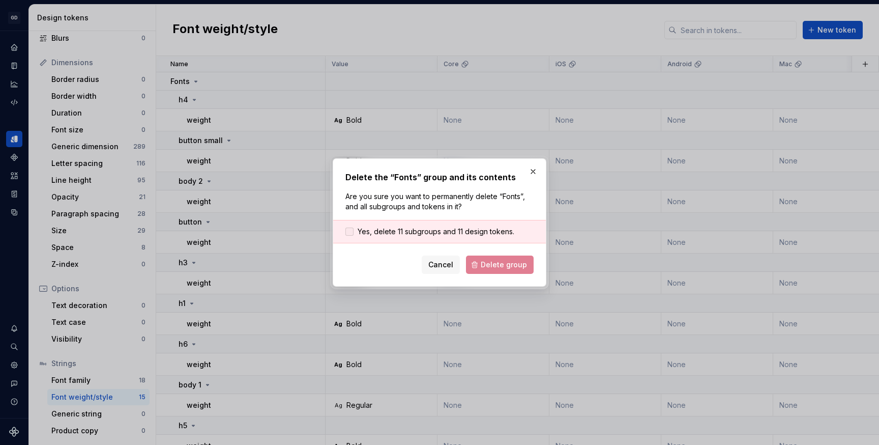
click at [411, 227] on span "Yes, delete 11 subgroups and 11 design tokens." at bounding box center [436, 231] width 157 height 10
click at [515, 267] on span "Delete group" at bounding box center [504, 264] width 46 height 10
click at [505, 267] on span "Delete group" at bounding box center [504, 264] width 46 height 10
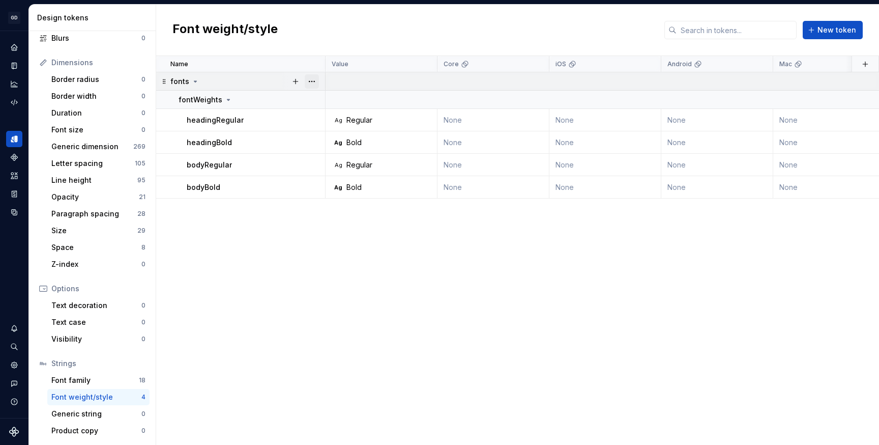
click at [312, 80] on button "button" at bounding box center [312, 81] width 14 height 14
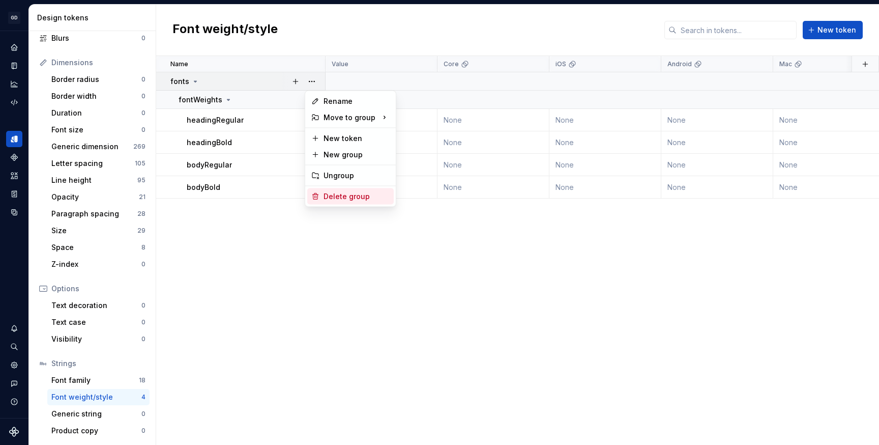
click at [347, 197] on div "Delete group" at bounding box center [357, 196] width 66 height 10
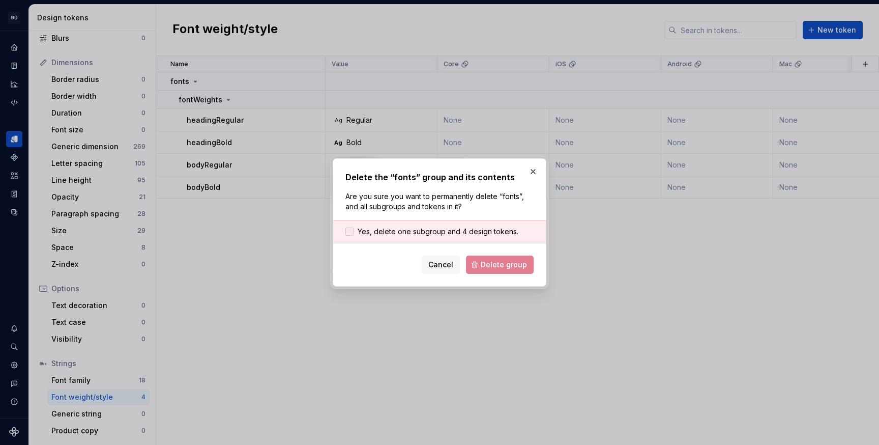
click at [358, 230] on label "Yes, delete one subgroup and 4 design tokens." at bounding box center [431, 231] width 173 height 10
click at [511, 259] on button "Delete group" at bounding box center [500, 264] width 68 height 18
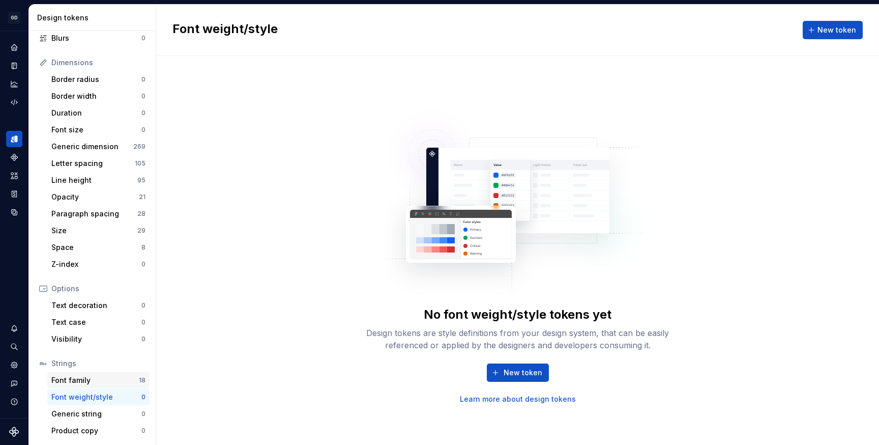
click at [81, 384] on div "Font family" at bounding box center [94, 380] width 87 height 10
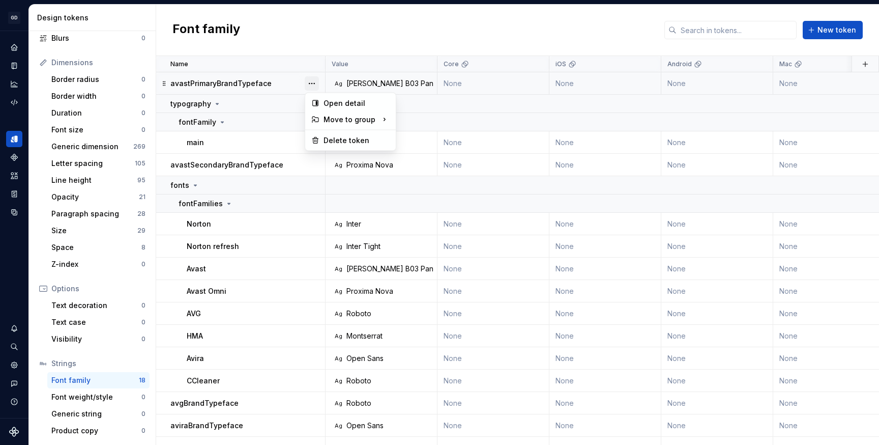
click at [318, 79] on button "button" at bounding box center [312, 83] width 14 height 14
click at [327, 139] on div "Delete token" at bounding box center [357, 140] width 66 height 10
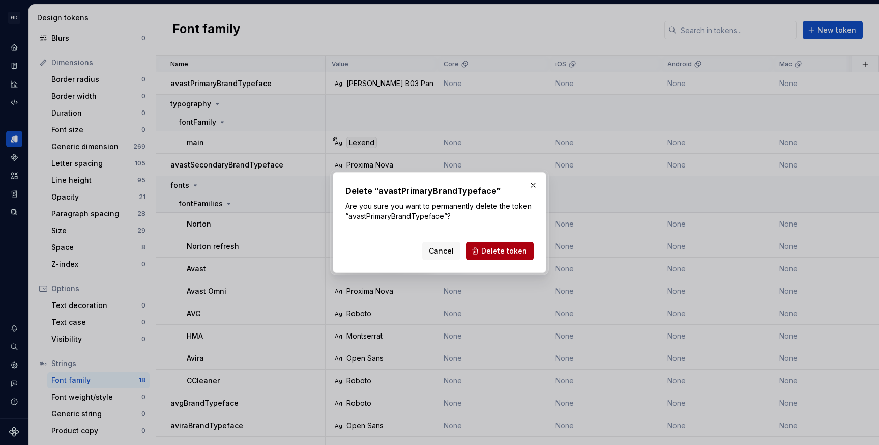
click at [495, 255] on span "Delete token" at bounding box center [504, 251] width 46 height 10
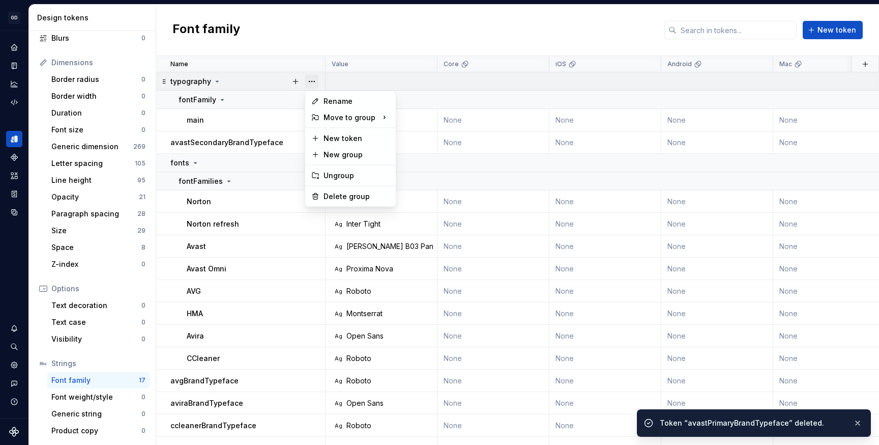
click at [307, 81] on button "button" at bounding box center [312, 81] width 14 height 14
click at [341, 191] on div "Delete group" at bounding box center [350, 196] width 86 height 16
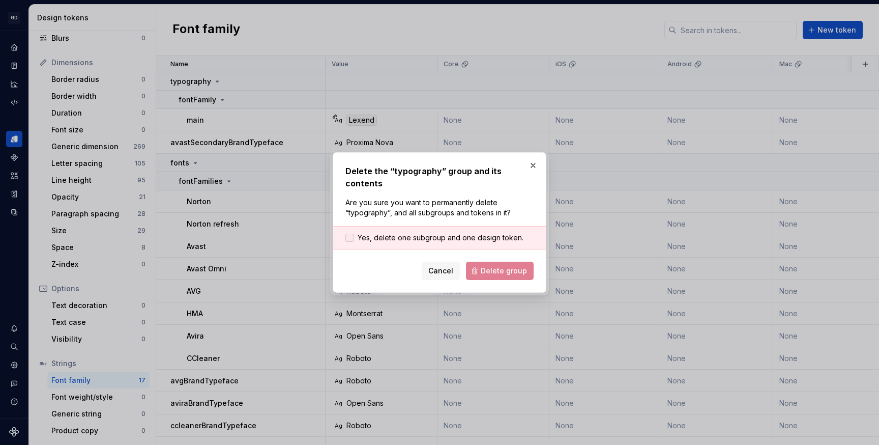
click at [436, 233] on span "Yes, delete one subgroup and one design token." at bounding box center [441, 237] width 166 height 10
click at [494, 266] on span "Delete group" at bounding box center [504, 271] width 46 height 10
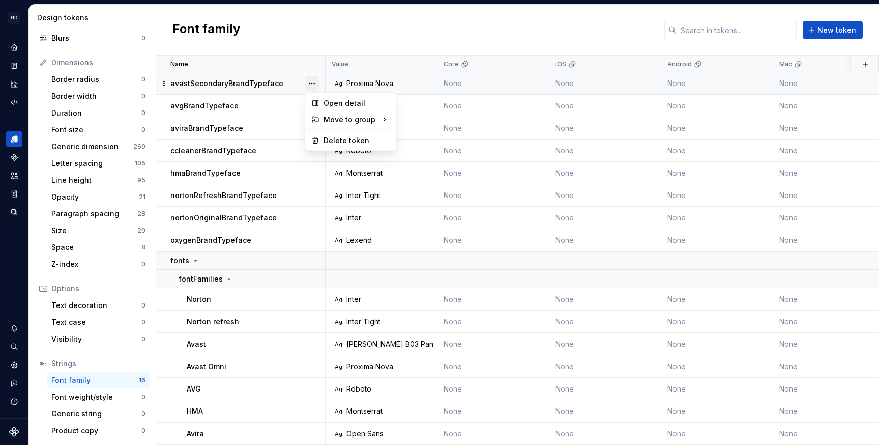
click at [311, 84] on button "button" at bounding box center [312, 83] width 14 height 14
click at [346, 141] on div "Delete token" at bounding box center [357, 140] width 66 height 10
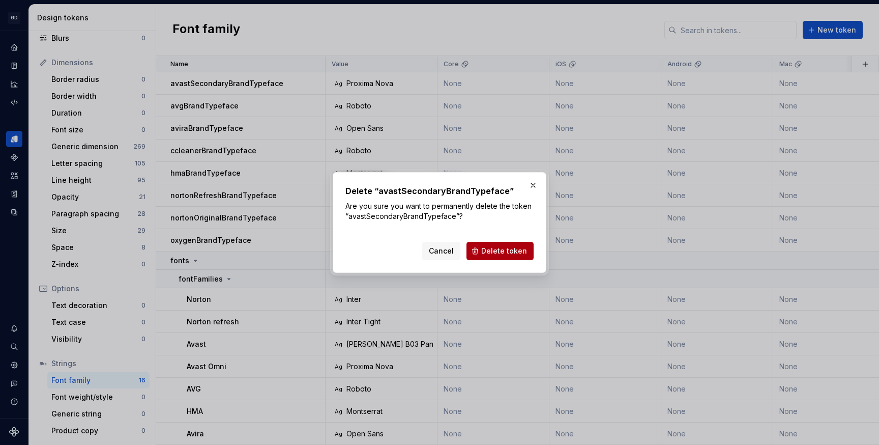
click at [510, 255] on span "Delete token" at bounding box center [504, 251] width 46 height 10
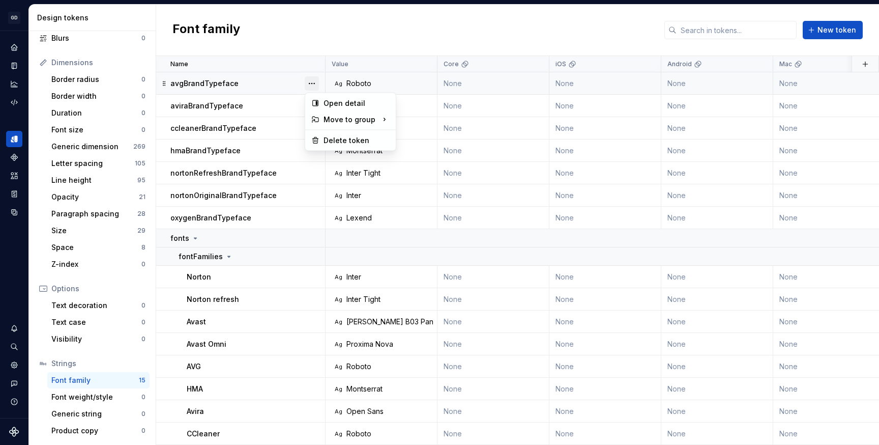
click at [313, 83] on button "button" at bounding box center [312, 83] width 14 height 14
click at [329, 139] on div "Delete token" at bounding box center [357, 140] width 66 height 10
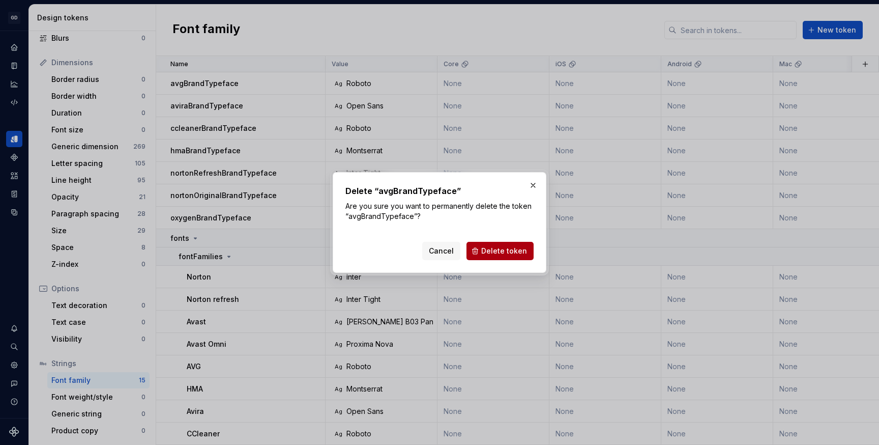
click at [492, 246] on button "Delete token" at bounding box center [499, 251] width 67 height 18
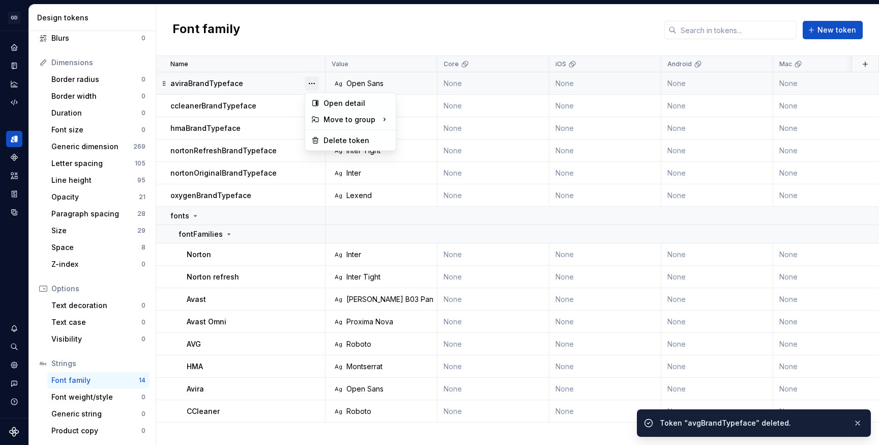
click at [311, 85] on button "button" at bounding box center [312, 83] width 14 height 14
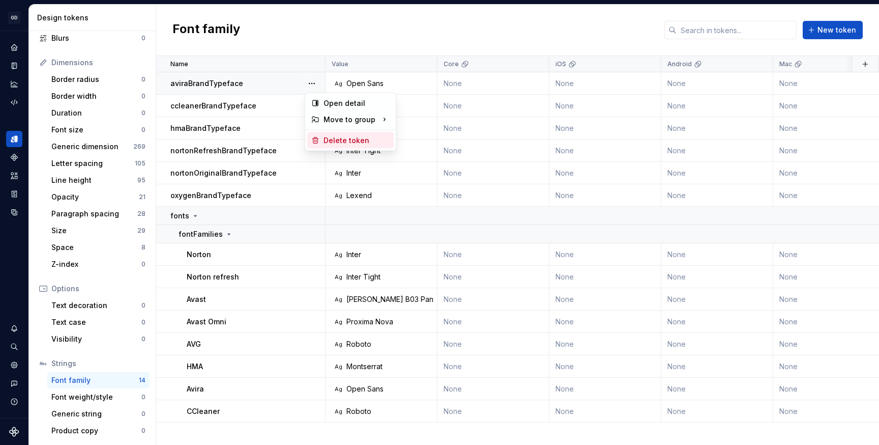
click at [326, 142] on div "Delete token" at bounding box center [357, 140] width 66 height 10
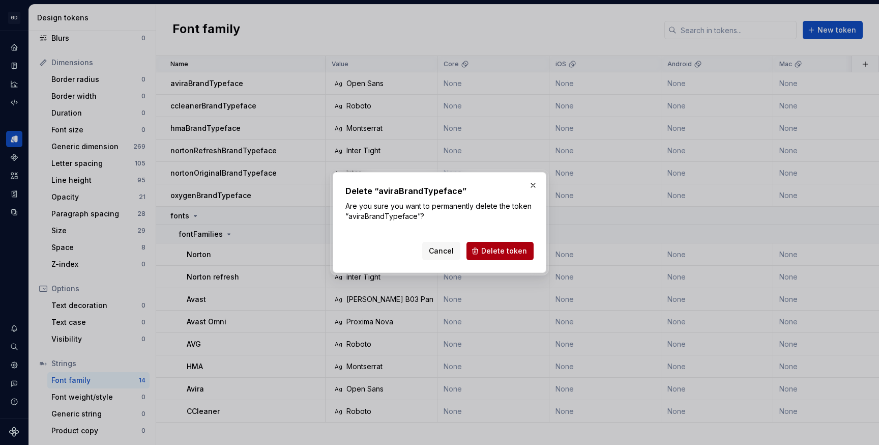
click at [491, 258] on button "Delete token" at bounding box center [499, 251] width 67 height 18
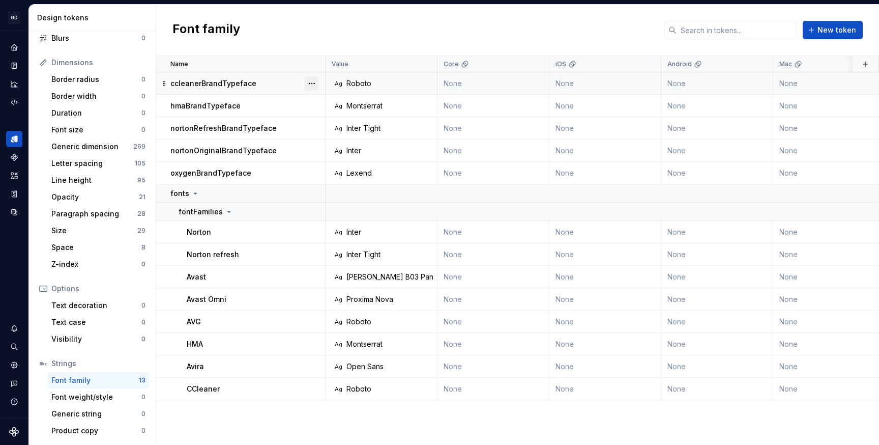
click at [312, 84] on button "button" at bounding box center [312, 83] width 14 height 14
click at [329, 137] on div "Delete token" at bounding box center [357, 140] width 66 height 10
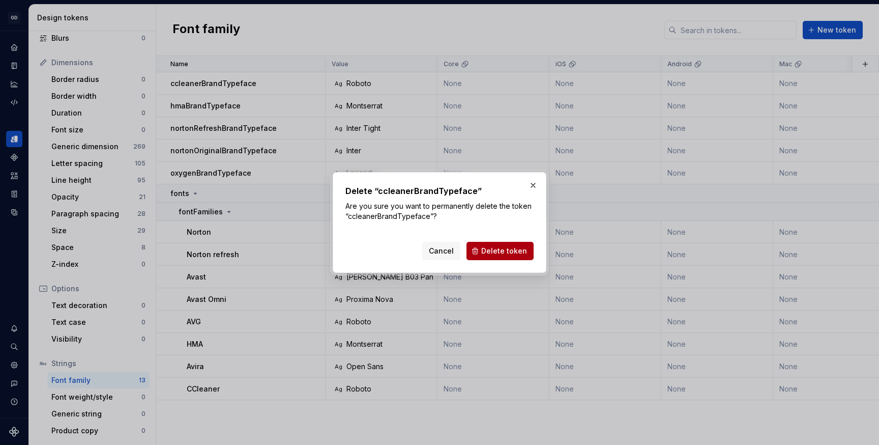
click at [505, 248] on span "Delete token" at bounding box center [504, 251] width 46 height 10
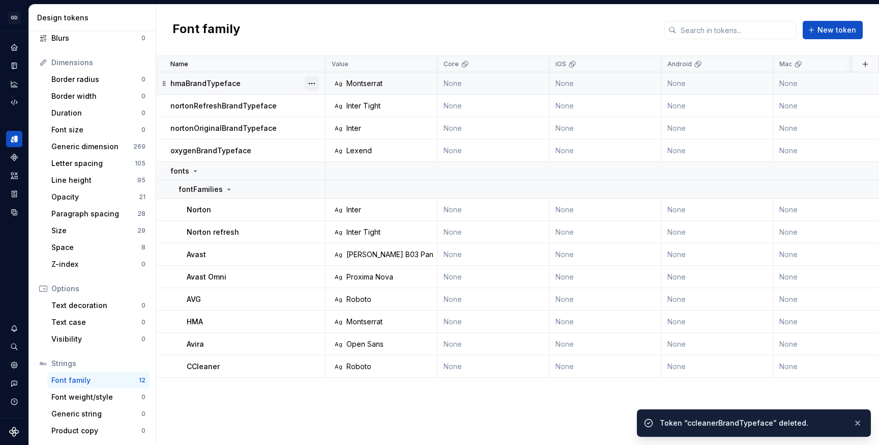
click at [312, 84] on button "button" at bounding box center [312, 83] width 14 height 14
click at [320, 137] on div "Delete token" at bounding box center [350, 140] width 86 height 16
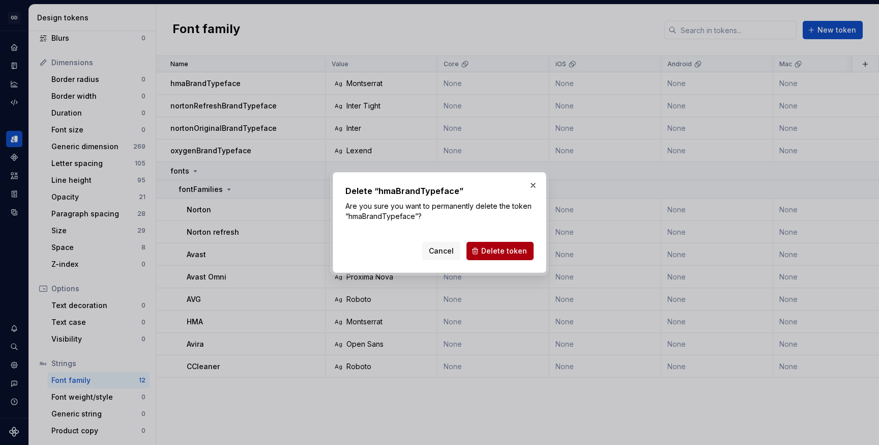
click at [516, 256] on button "Delete token" at bounding box center [499, 251] width 67 height 18
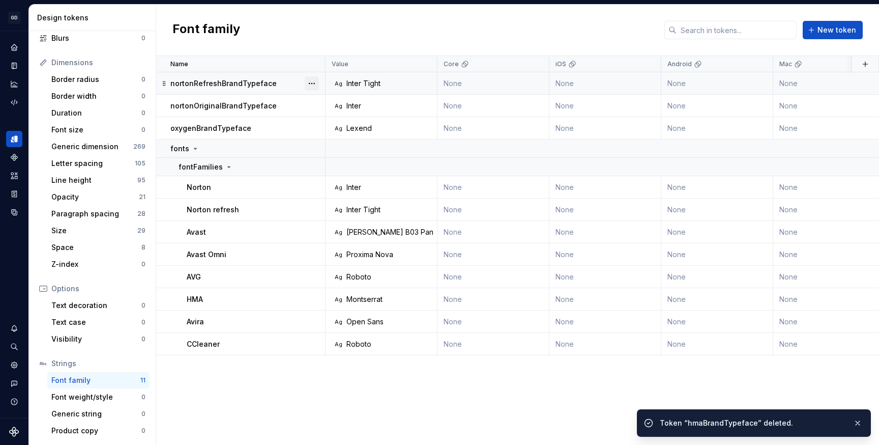
click at [311, 86] on button "button" at bounding box center [312, 83] width 14 height 14
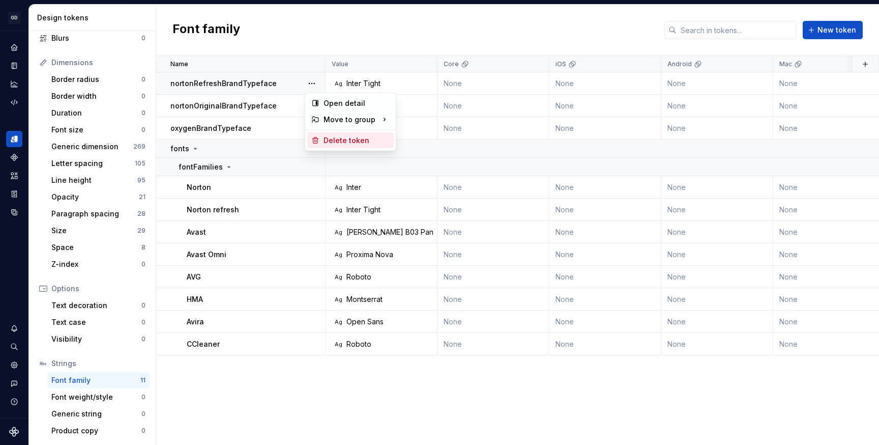
click at [323, 143] on div "Delete token" at bounding box center [350, 140] width 86 height 16
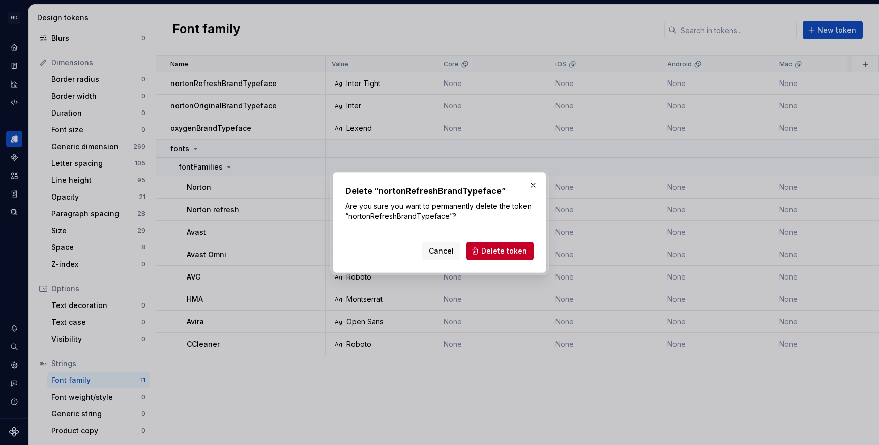
click at [499, 260] on div "Delete “nortonRefreshBrandTypeface” Are you sure you want to permanently delete…" at bounding box center [440, 222] width 214 height 101
click at [499, 255] on span "Delete token" at bounding box center [504, 251] width 46 height 10
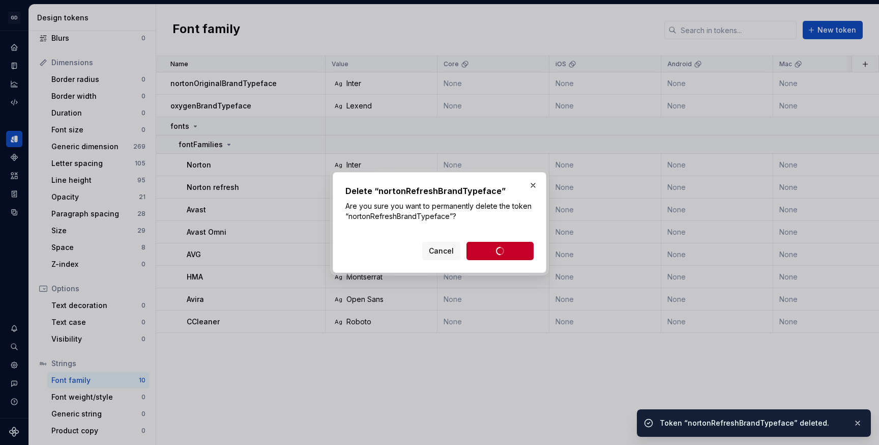
click at [304, 83] on html "GD Oxygen M Design system data Design tokens All tokens Collections Colors 521 …" at bounding box center [439, 222] width 879 height 445
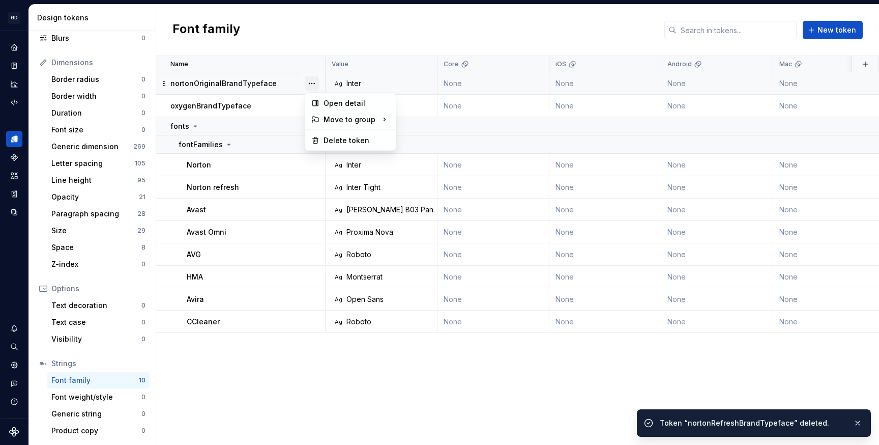
click at [312, 83] on button "button" at bounding box center [312, 83] width 14 height 14
click at [339, 141] on div "Delete token" at bounding box center [357, 140] width 66 height 10
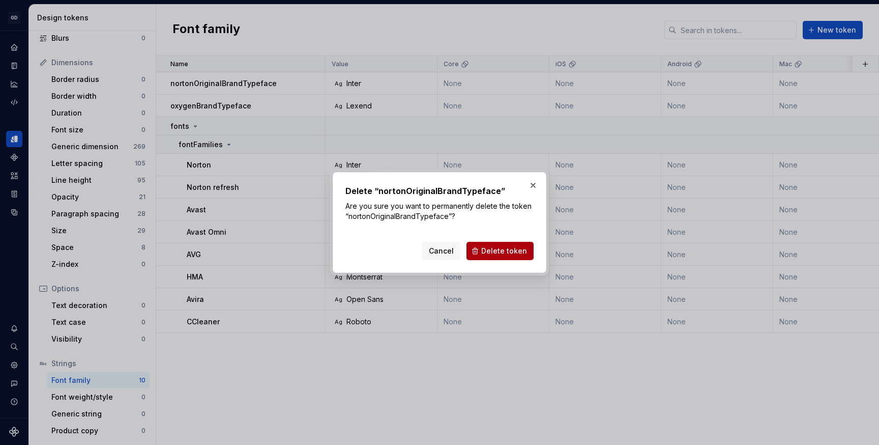
click at [507, 248] on span "Delete token" at bounding box center [504, 251] width 46 height 10
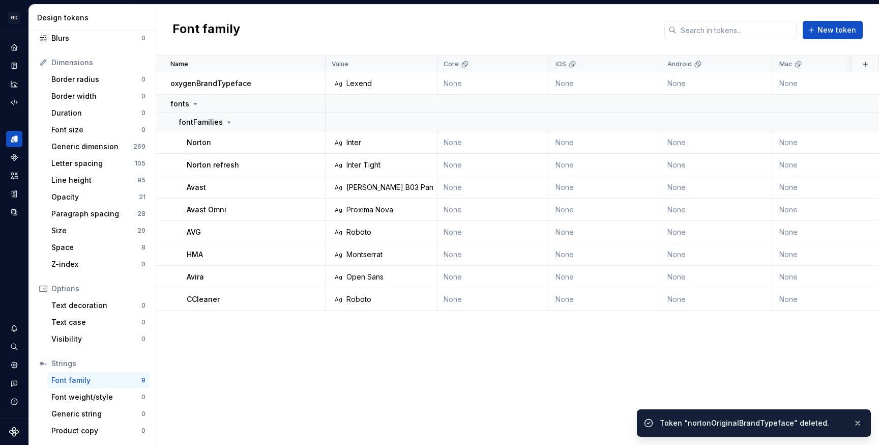
click at [309, 80] on button "button" at bounding box center [312, 83] width 14 height 14
click at [329, 134] on div "Delete token" at bounding box center [350, 140] width 86 height 16
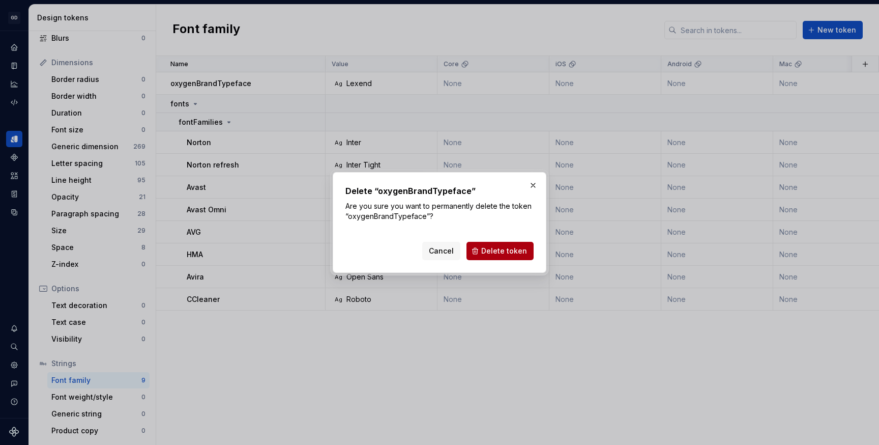
click at [487, 247] on span "Delete token" at bounding box center [504, 251] width 46 height 10
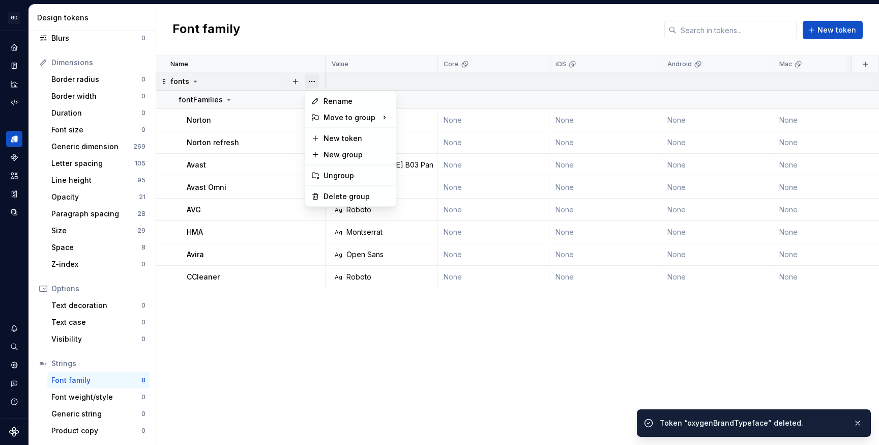
click at [314, 80] on button "button" at bounding box center [312, 81] width 14 height 14
click at [327, 202] on div "Delete group" at bounding box center [350, 196] width 86 height 16
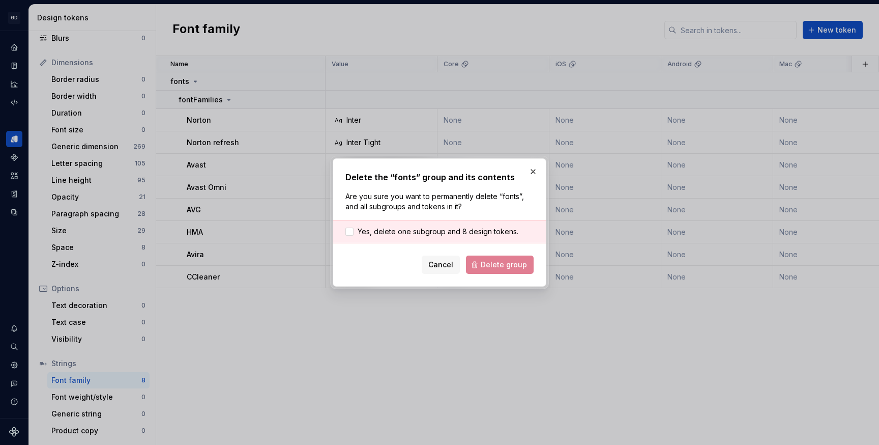
click at [458, 224] on div "Yes, delete one subgroup and 8 design tokens." at bounding box center [439, 231] width 213 height 23
click at [449, 230] on span "Yes, delete one subgroup and 8 design tokens." at bounding box center [438, 231] width 161 height 10
click at [501, 270] on span "Delete group" at bounding box center [504, 264] width 46 height 10
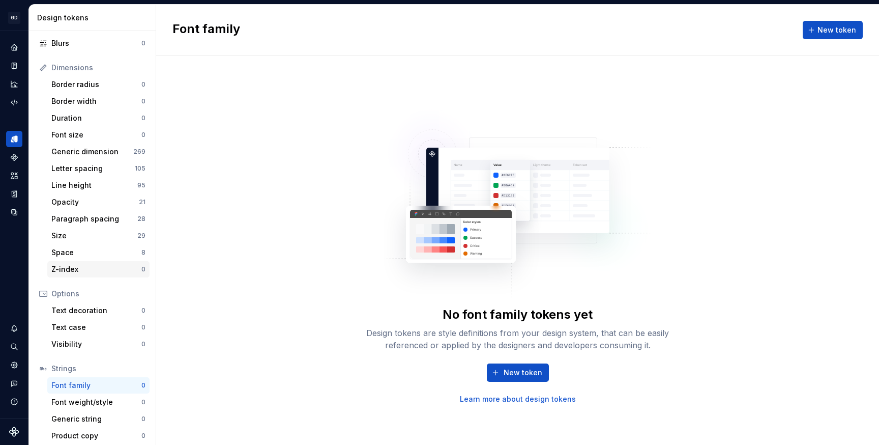
scroll to position [110, 0]
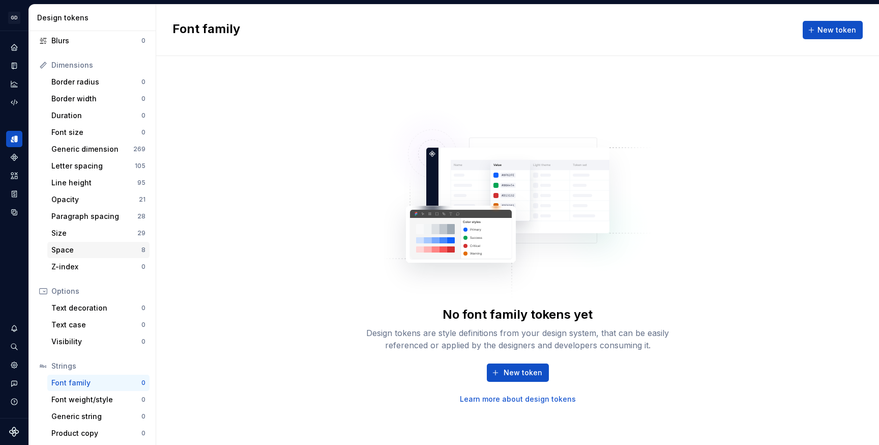
click at [100, 250] on div "Space" at bounding box center [96, 250] width 90 height 10
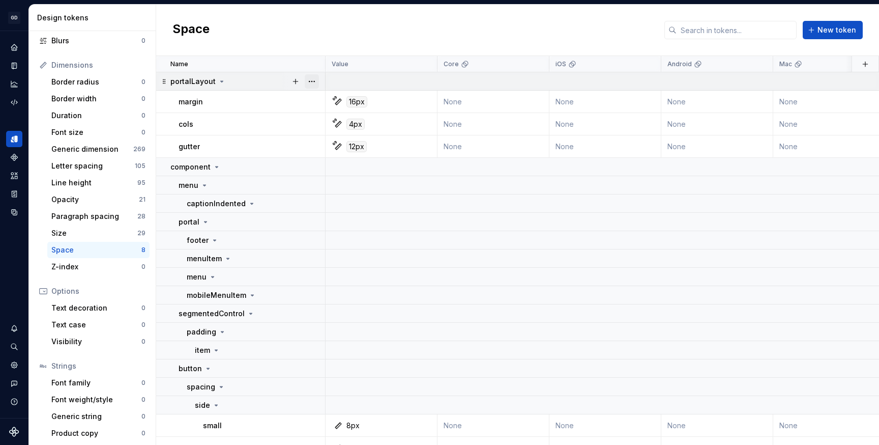
click at [315, 80] on button "button" at bounding box center [312, 81] width 14 height 14
click at [344, 194] on div "Delete group" at bounding box center [357, 196] width 66 height 10
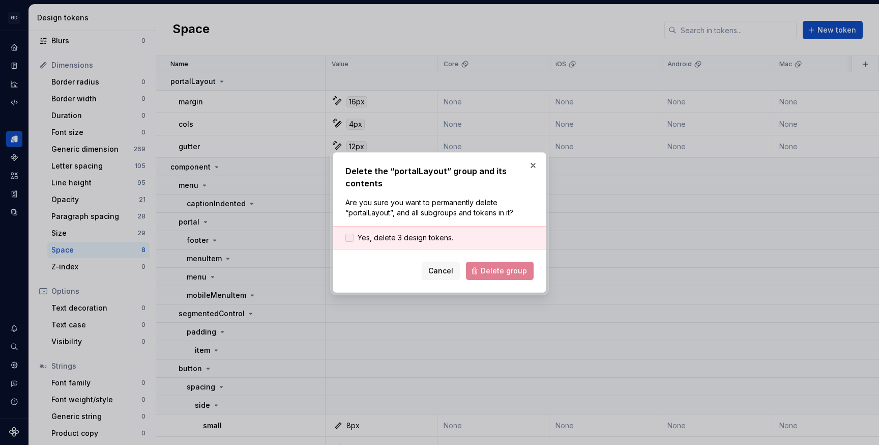
click at [346, 238] on div at bounding box center [349, 237] width 8 height 8
click at [497, 275] on span "Delete group" at bounding box center [504, 271] width 46 height 10
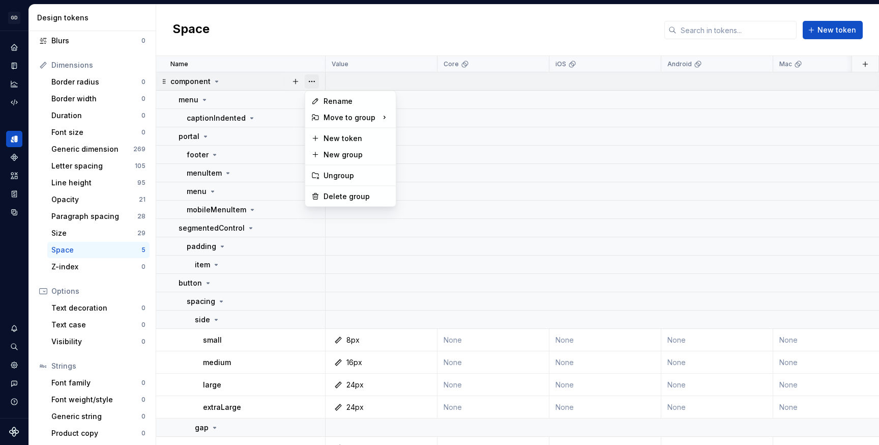
click at [312, 78] on button "button" at bounding box center [312, 81] width 14 height 14
click at [338, 196] on div "Delete group" at bounding box center [357, 196] width 66 height 10
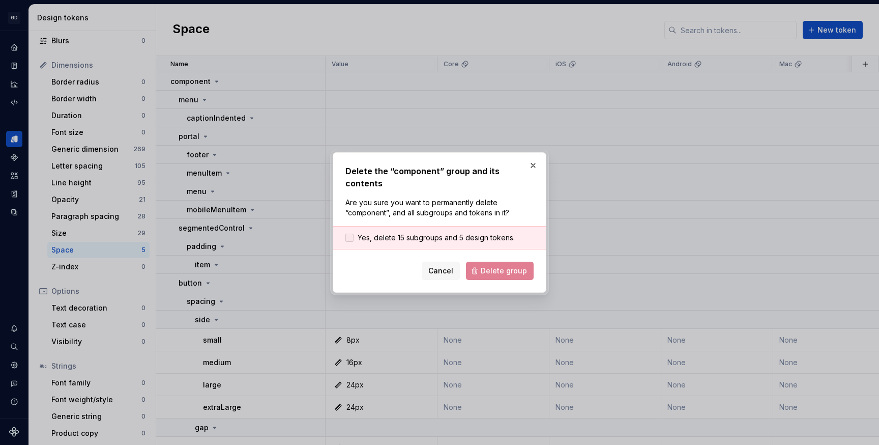
click at [398, 232] on span "Yes, delete 15 subgroups and 5 design tokens." at bounding box center [436, 237] width 157 height 10
click at [487, 266] on span "Delete group" at bounding box center [504, 271] width 46 height 10
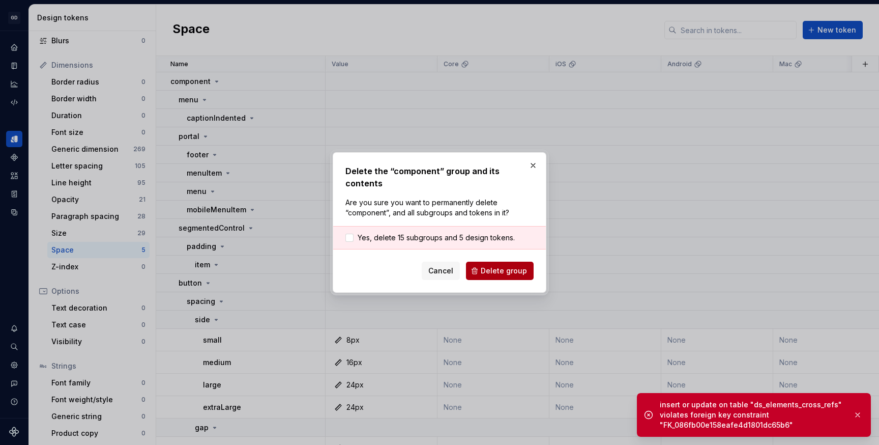
click at [490, 266] on span "Delete group" at bounding box center [504, 271] width 46 height 10
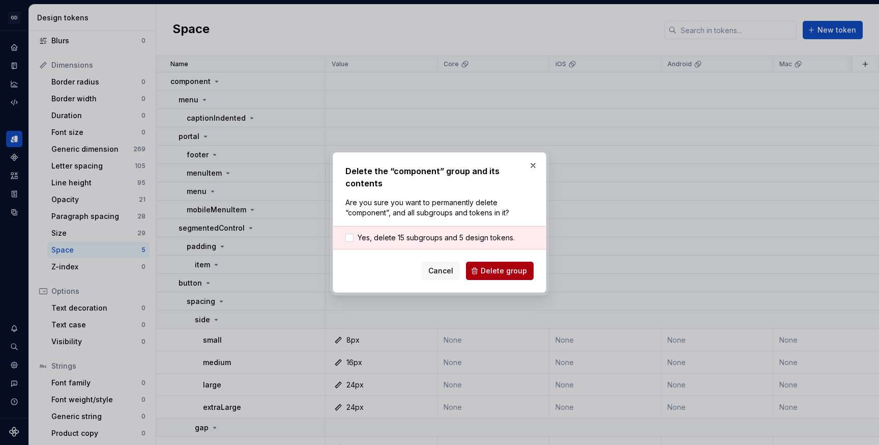
click at [480, 264] on button "Delete group" at bounding box center [500, 270] width 68 height 18
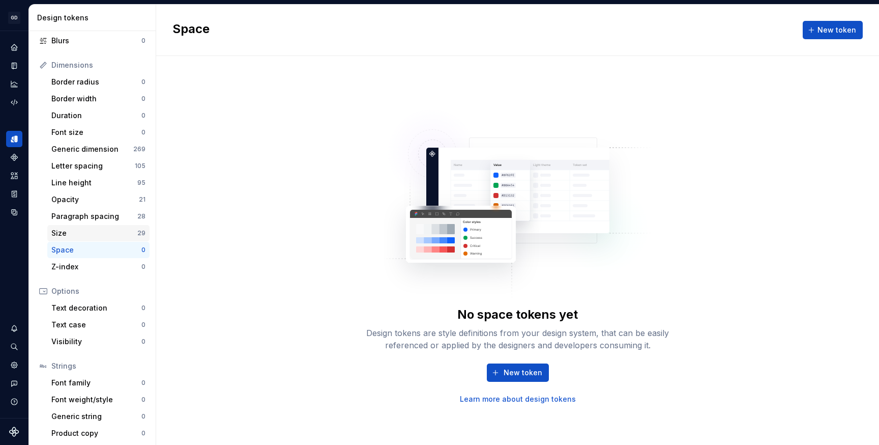
click at [90, 231] on div "Size" at bounding box center [94, 233] width 86 height 10
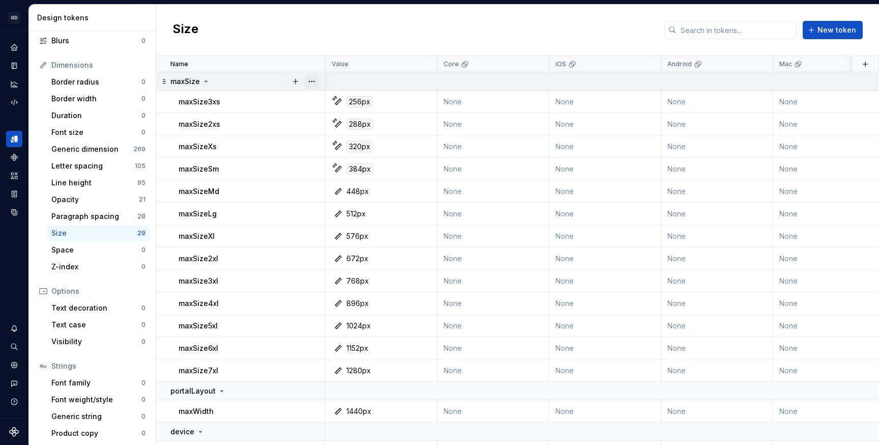
click at [309, 82] on button "button" at bounding box center [312, 81] width 14 height 14
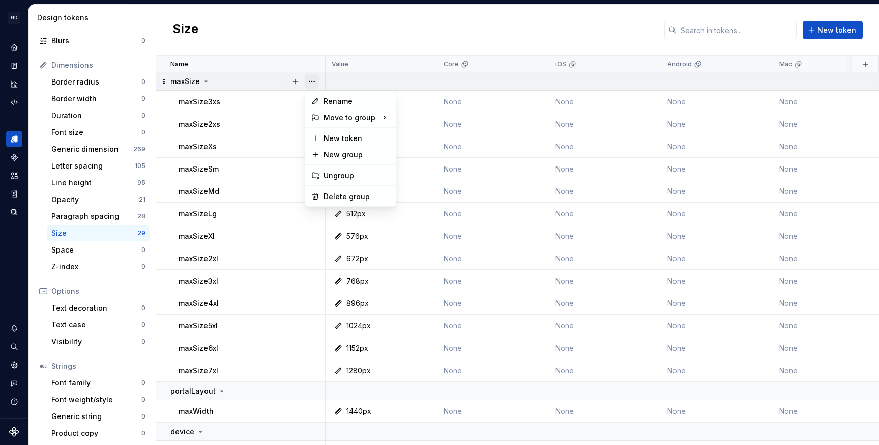
scroll to position [110, 0]
click at [334, 197] on div "Delete group" at bounding box center [357, 196] width 66 height 10
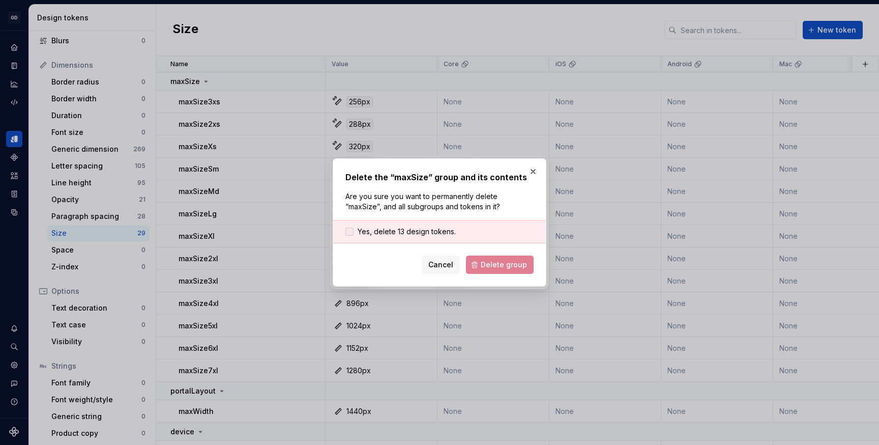
click at [410, 226] on span "Yes, delete 13 design tokens." at bounding box center [407, 231] width 98 height 10
click at [501, 263] on span "Delete group" at bounding box center [504, 264] width 46 height 10
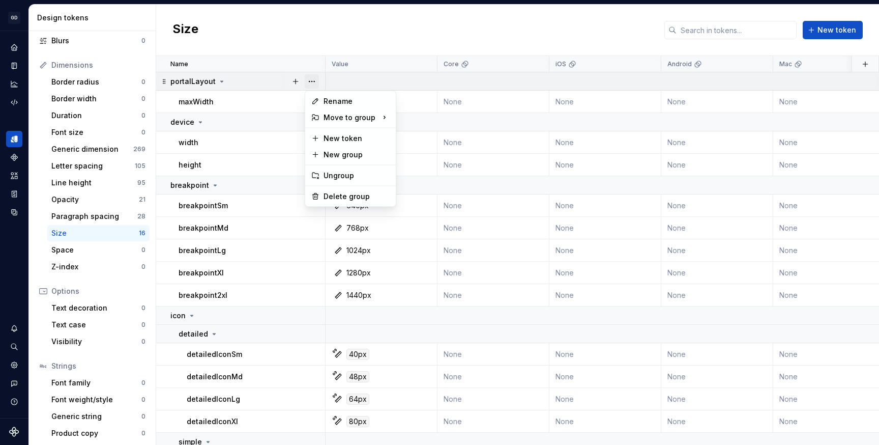
click at [313, 81] on button "button" at bounding box center [312, 81] width 14 height 14
click at [336, 196] on div "Delete group" at bounding box center [357, 196] width 66 height 10
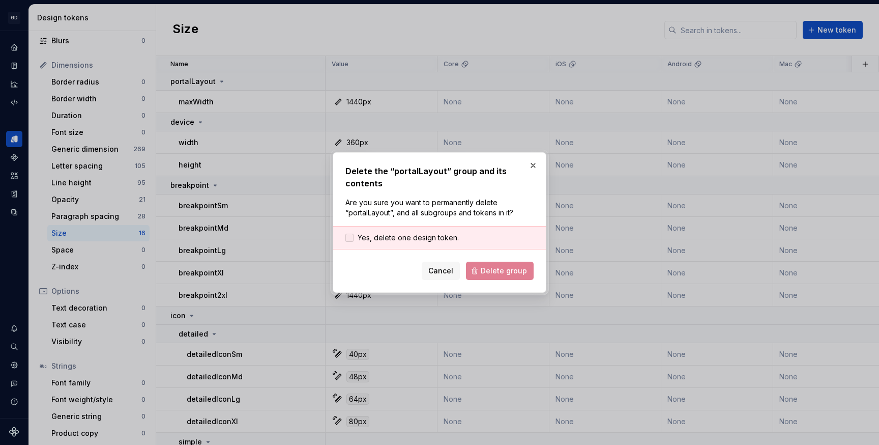
click at [366, 237] on span "Yes, delete one design token." at bounding box center [408, 237] width 101 height 10
click at [489, 272] on span "Delete group" at bounding box center [504, 271] width 46 height 10
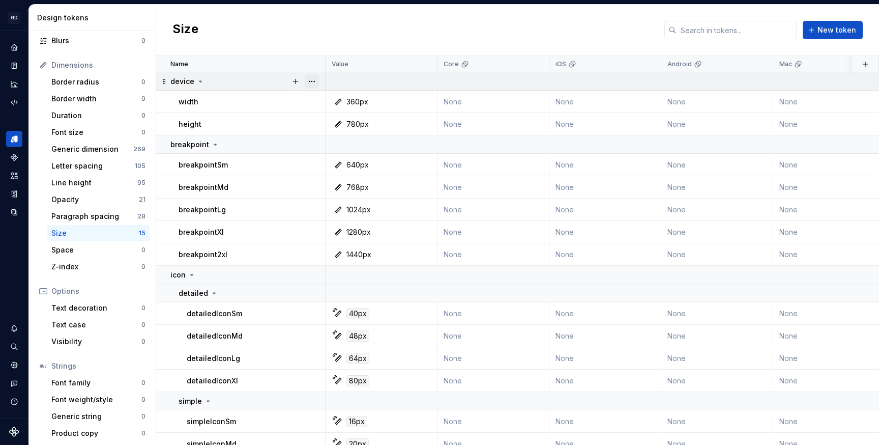
click at [312, 83] on button "button" at bounding box center [312, 81] width 14 height 14
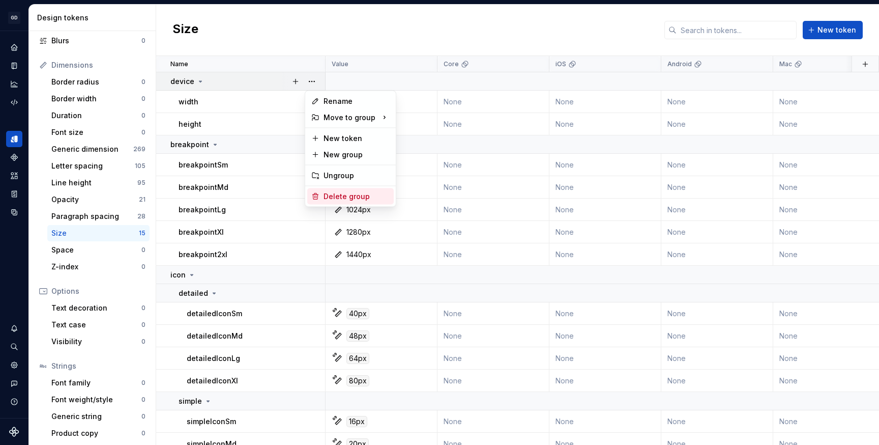
click at [350, 188] on div "Delete group" at bounding box center [350, 196] width 86 height 16
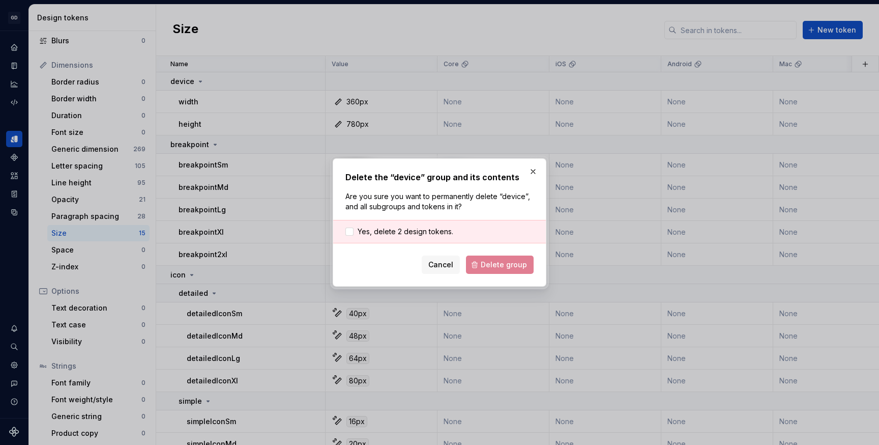
click at [434, 225] on div "Yes, delete 2 design tokens." at bounding box center [439, 231] width 213 height 23
click at [421, 233] on span "Yes, delete 2 design tokens." at bounding box center [406, 231] width 96 height 10
click at [487, 270] on button "Delete group" at bounding box center [500, 264] width 68 height 18
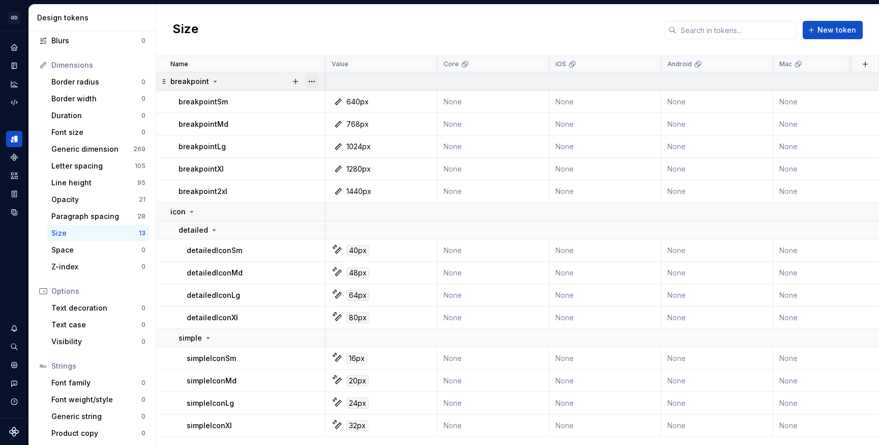
click at [309, 76] on button "button" at bounding box center [312, 81] width 14 height 14
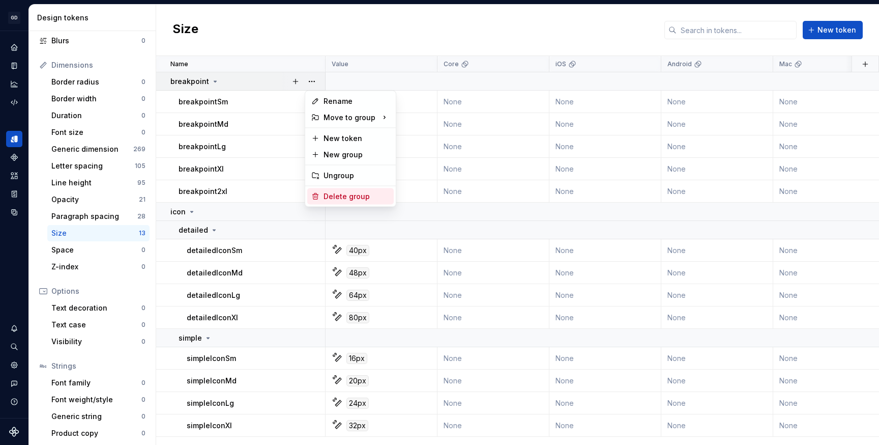
click at [323, 194] on div "Delete group" at bounding box center [350, 196] width 86 height 16
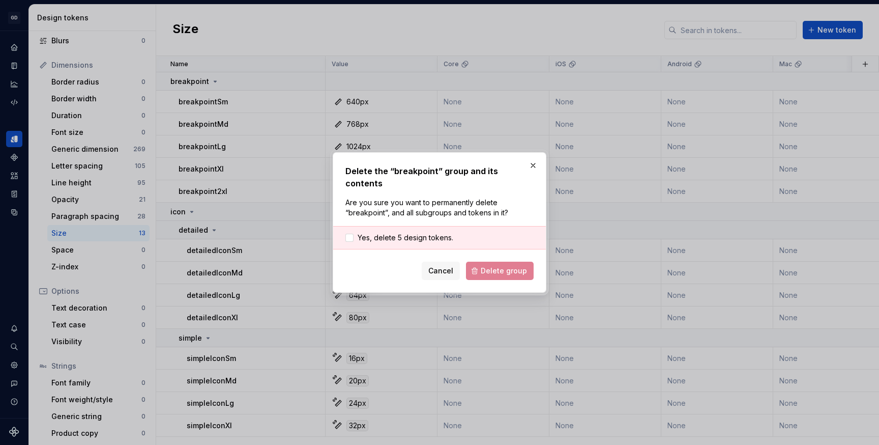
click at [419, 226] on div "Yes, delete 5 design tokens." at bounding box center [439, 237] width 213 height 23
click at [401, 232] on span "Yes, delete 5 design tokens." at bounding box center [406, 237] width 96 height 10
click at [486, 268] on span "Delete group" at bounding box center [504, 271] width 46 height 10
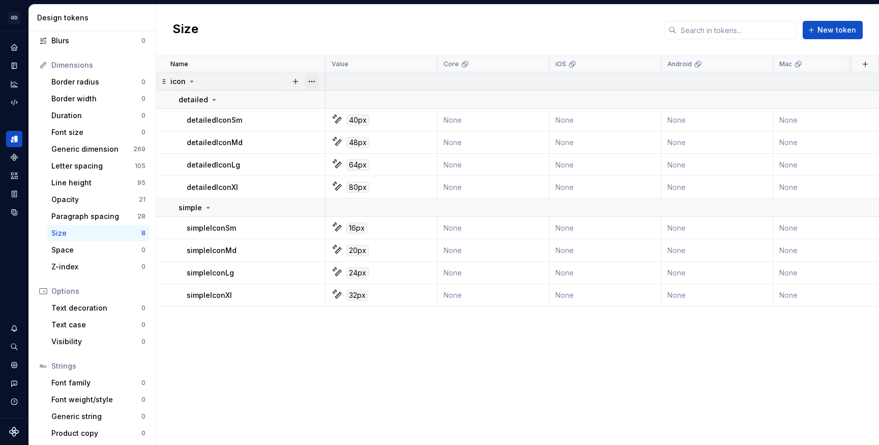
click at [312, 80] on button "button" at bounding box center [312, 81] width 14 height 14
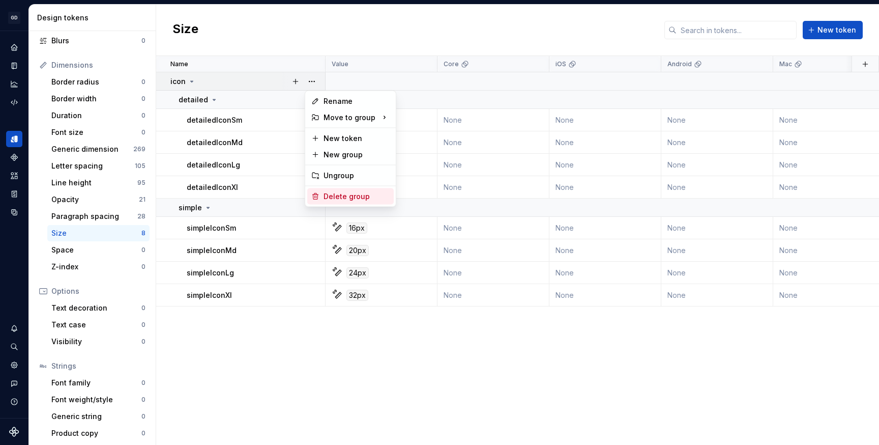
click at [331, 197] on div "Delete group" at bounding box center [357, 196] width 66 height 10
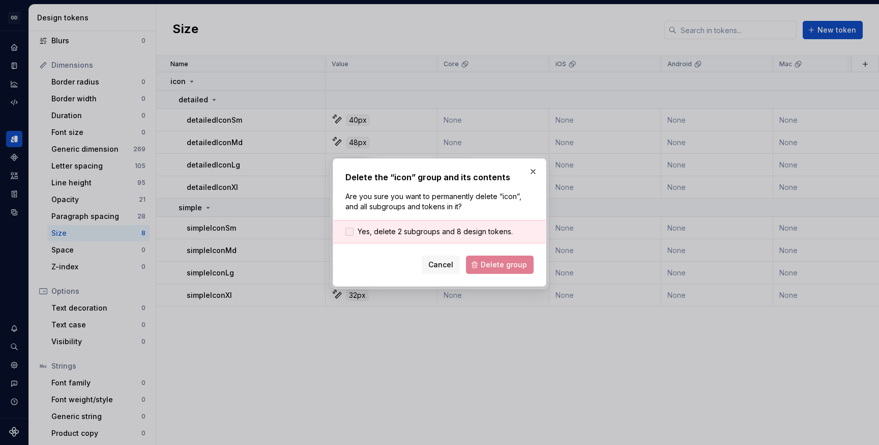
click at [383, 231] on span "Yes, delete 2 subgroups and 8 design tokens." at bounding box center [435, 231] width 155 height 10
click at [497, 266] on span "Delete group" at bounding box center [504, 264] width 46 height 10
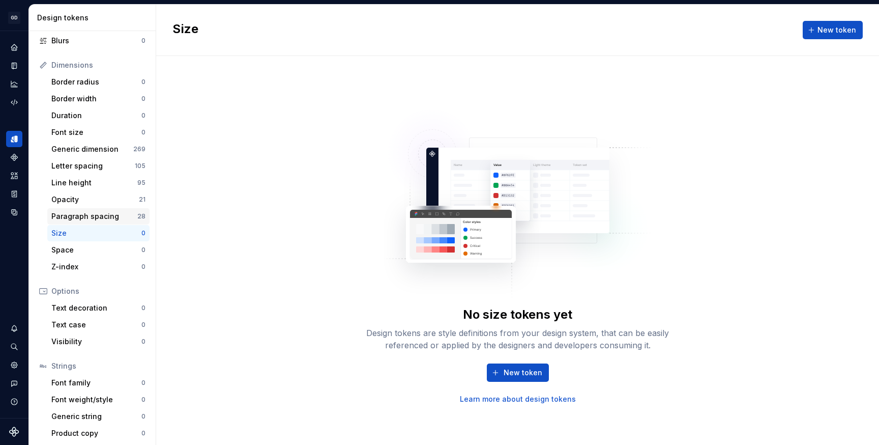
click at [85, 213] on div "Paragraph spacing" at bounding box center [94, 216] width 86 height 10
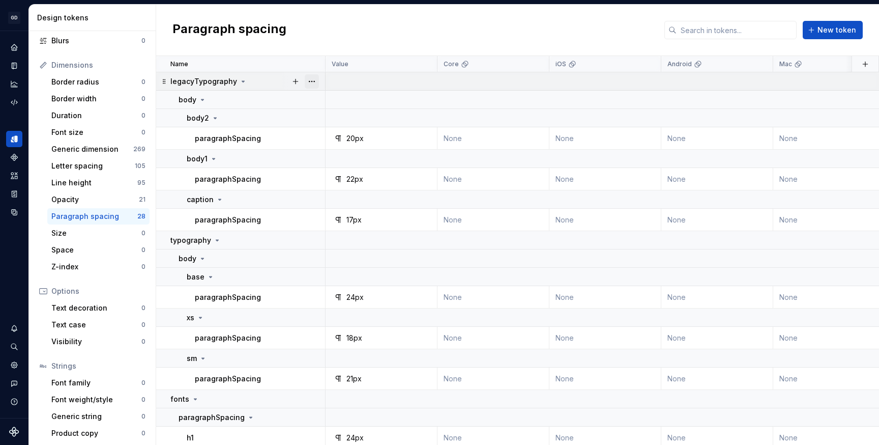
click at [309, 81] on button "button" at bounding box center [312, 81] width 14 height 14
click at [332, 197] on div "Delete group" at bounding box center [357, 196] width 66 height 10
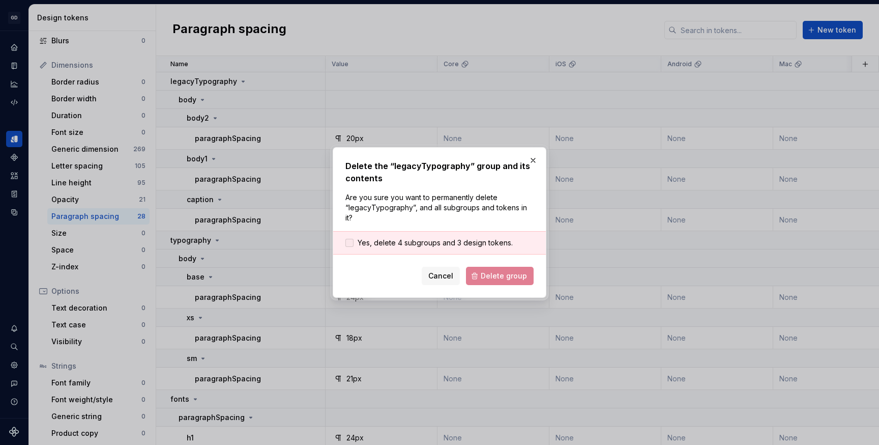
click at [351, 244] on div at bounding box center [349, 243] width 8 height 8
click at [511, 276] on span "Delete group" at bounding box center [504, 276] width 46 height 10
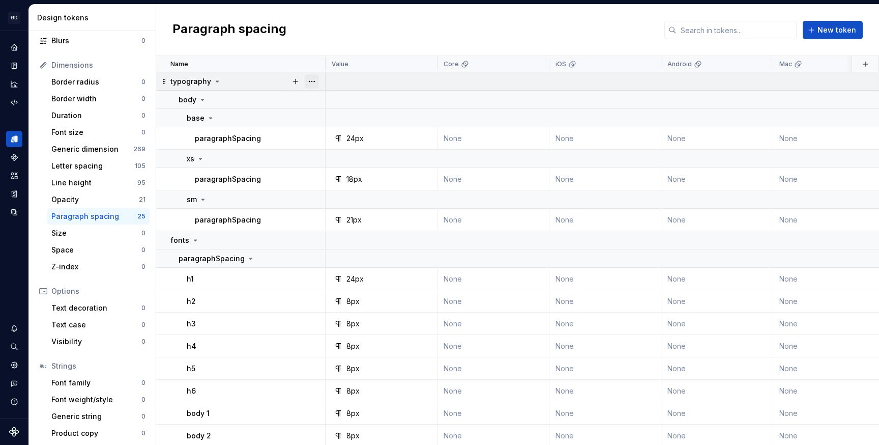
click at [318, 81] on button "button" at bounding box center [312, 81] width 14 height 14
click at [331, 199] on div "Delete group" at bounding box center [357, 196] width 66 height 10
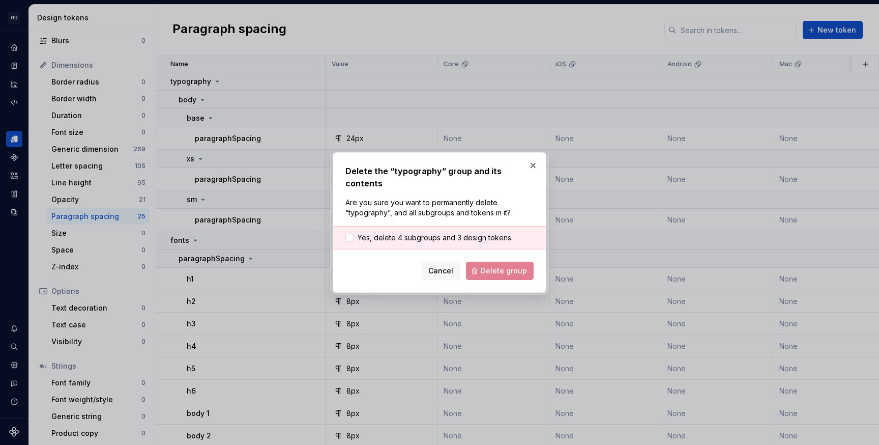
click at [383, 226] on div "Yes, delete 4 subgroups and 3 design tokens." at bounding box center [439, 237] width 213 height 23
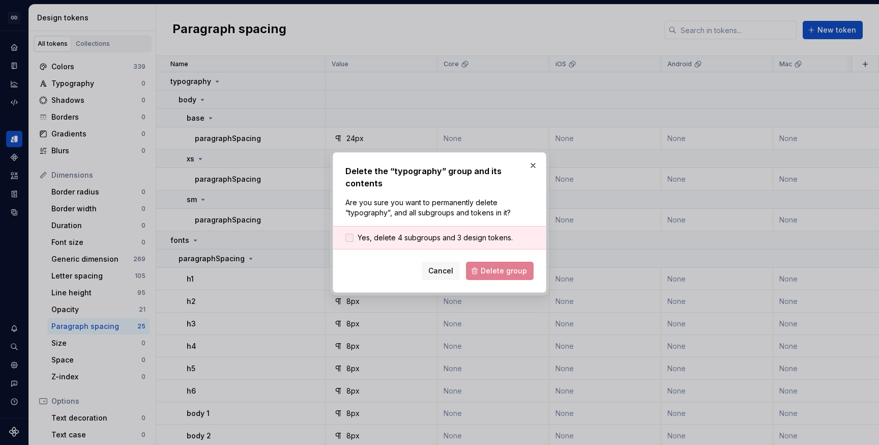
drag, startPoint x: 0, startPoint y: 0, endPoint x: 377, endPoint y: 227, distance: 440.2
click at [377, 232] on span "Yes, delete 4 subgroups and 3 design tokens." at bounding box center [435, 237] width 155 height 10
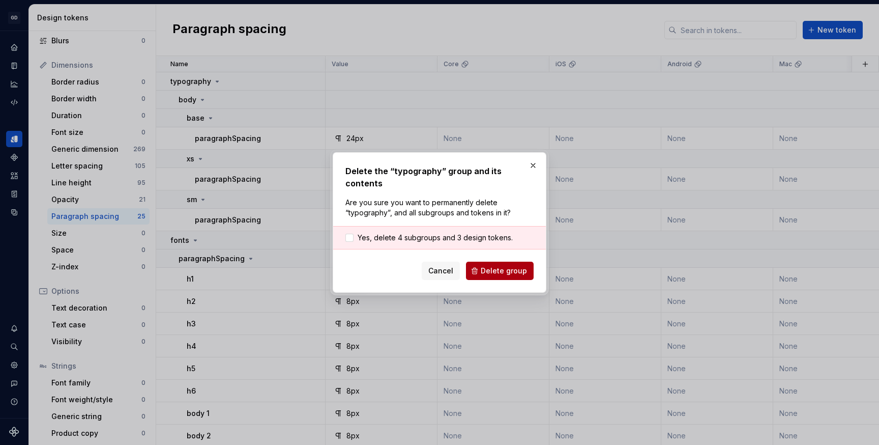
click at [477, 263] on button "Delete group" at bounding box center [500, 270] width 68 height 18
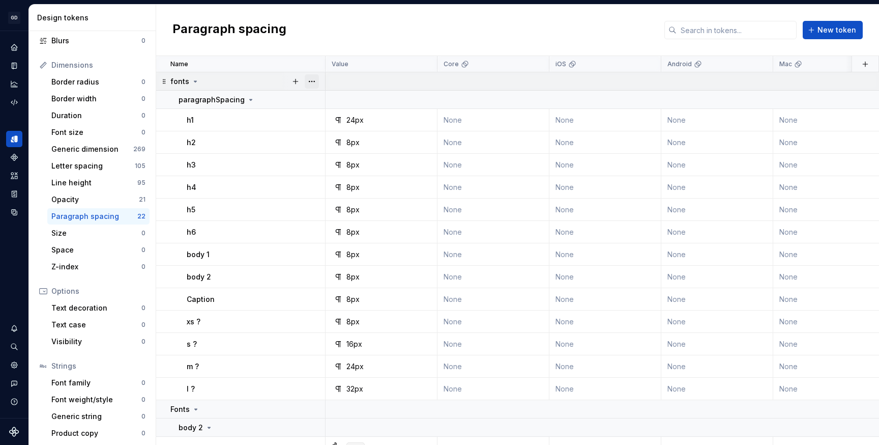
click at [313, 80] on button "button" at bounding box center [312, 81] width 14 height 14
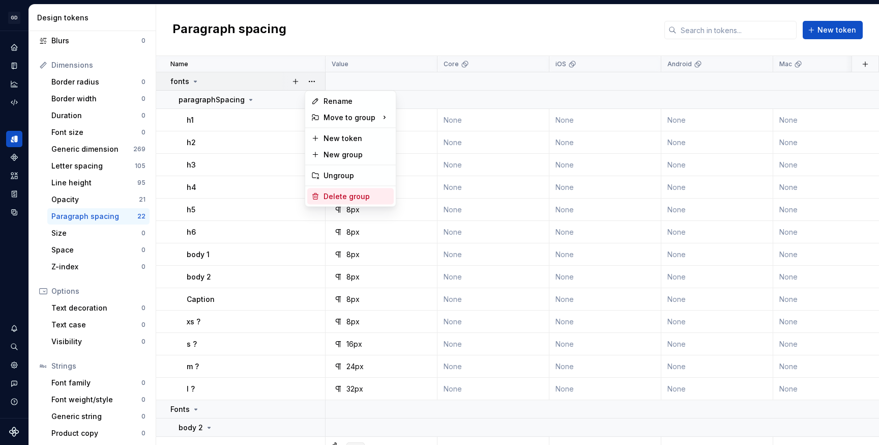
click at [332, 194] on div "Delete group" at bounding box center [357, 196] width 66 height 10
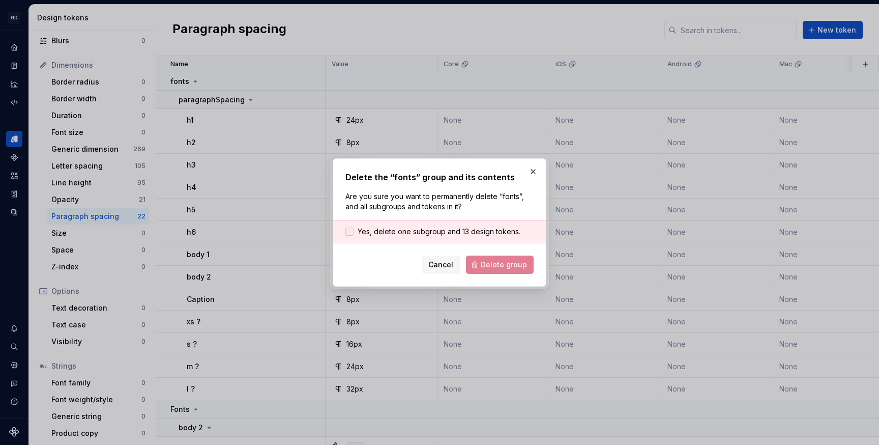
click at [362, 228] on span "Yes, delete one subgroup and 13 design tokens." at bounding box center [439, 231] width 163 height 10
click at [510, 269] on span "Delete group" at bounding box center [504, 264] width 46 height 10
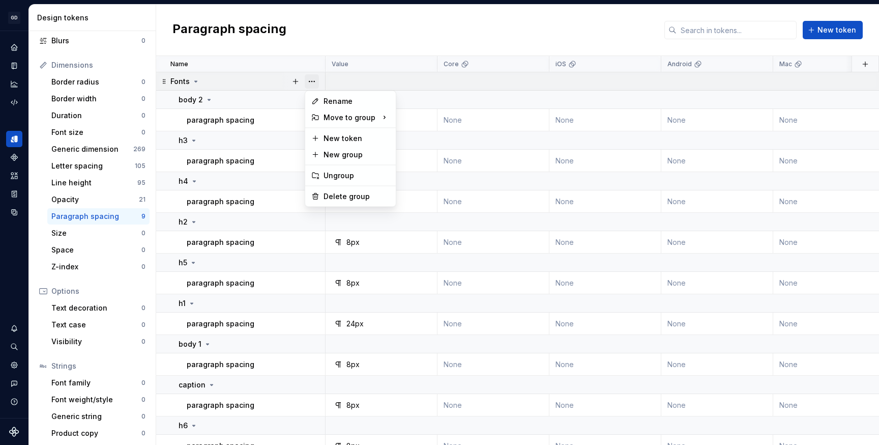
click at [314, 81] on button "button" at bounding box center [312, 81] width 14 height 14
click at [334, 193] on div "Delete group" at bounding box center [357, 196] width 66 height 10
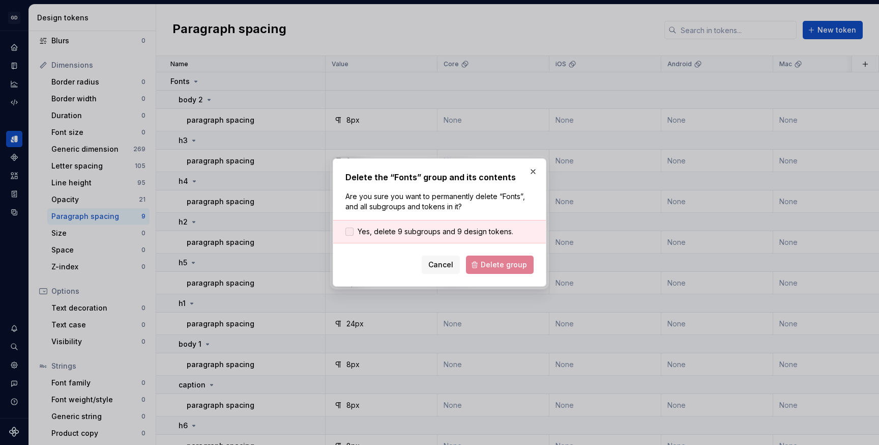
click at [364, 235] on span "Yes, delete 9 subgroups and 9 design tokens." at bounding box center [436, 231] width 156 height 10
click at [493, 261] on span "Delete group" at bounding box center [504, 264] width 46 height 10
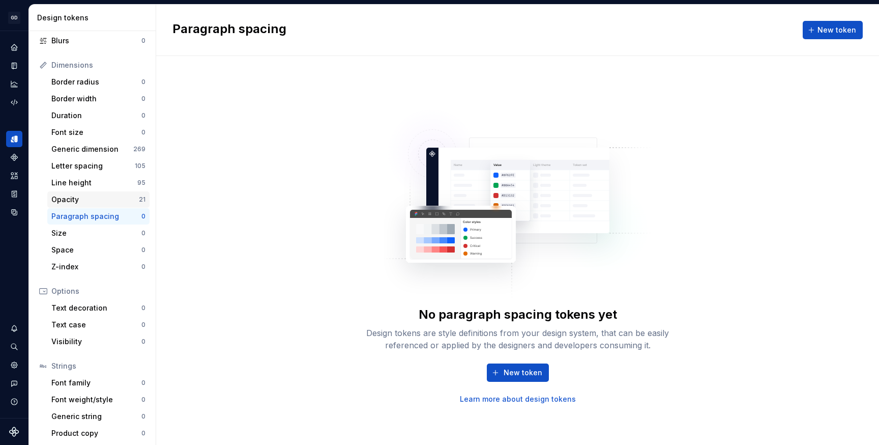
click at [65, 199] on div "Opacity" at bounding box center [94, 199] width 87 height 10
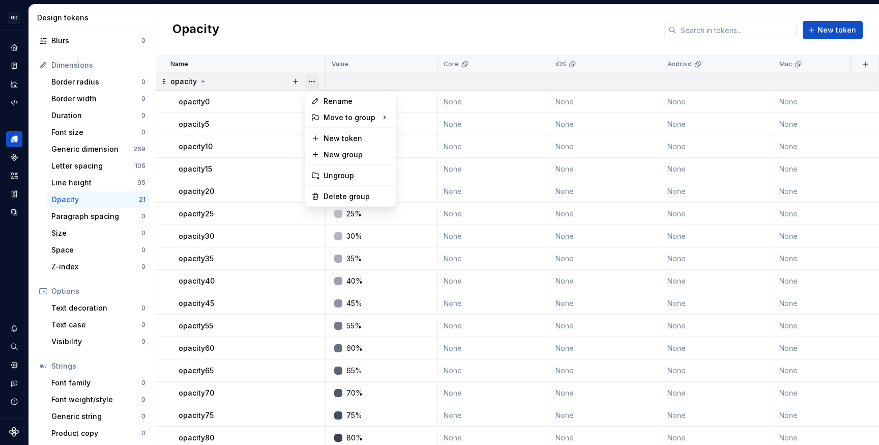
click at [311, 83] on button "button" at bounding box center [312, 81] width 14 height 14
click at [335, 198] on div "Delete group" at bounding box center [357, 196] width 66 height 10
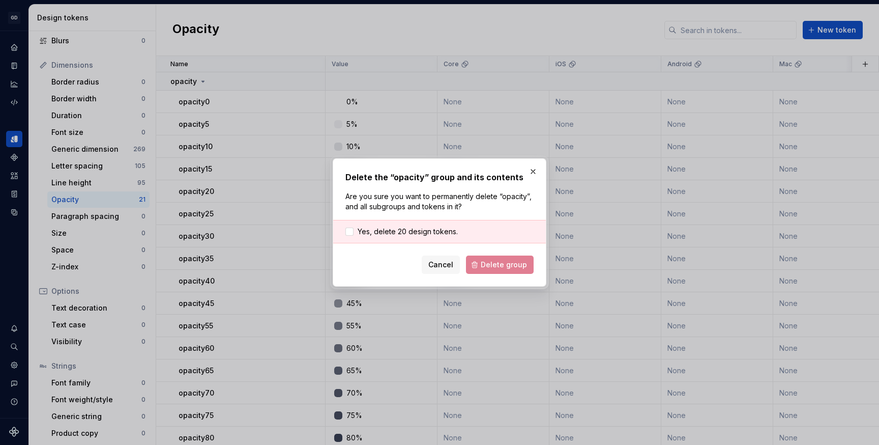
click at [370, 241] on div "Yes, delete 20 design tokens." at bounding box center [439, 231] width 213 height 23
click at [370, 233] on span "Yes, delete 20 design tokens." at bounding box center [408, 231] width 100 height 10
click at [491, 270] on button "Delete group" at bounding box center [500, 264] width 68 height 18
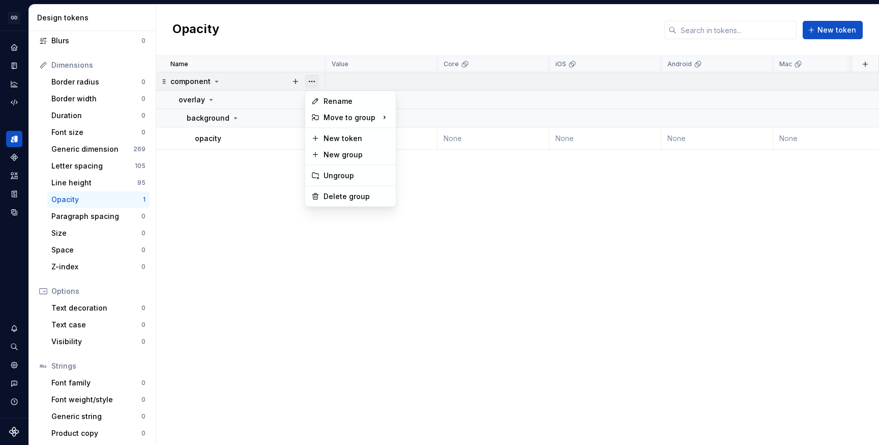
click at [310, 83] on button "button" at bounding box center [312, 81] width 14 height 14
click at [329, 200] on div "Delete group" at bounding box center [357, 196] width 66 height 10
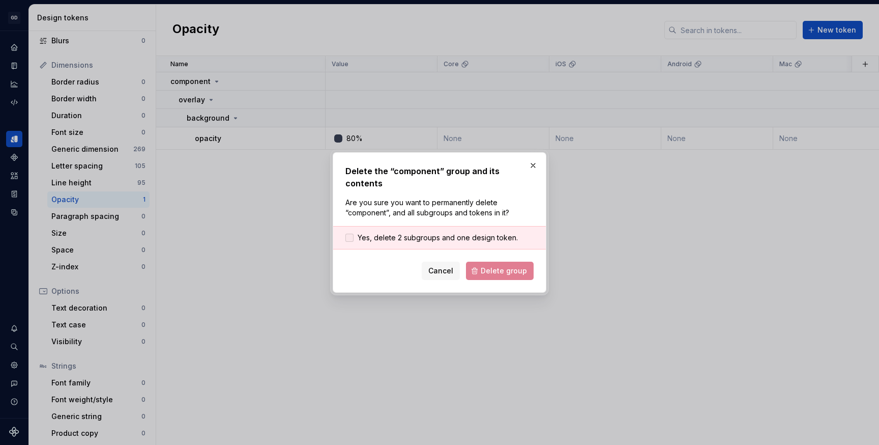
click at [389, 232] on span "Yes, delete 2 subgroups and one design token." at bounding box center [438, 237] width 160 height 10
click at [492, 266] on span "Delete group" at bounding box center [504, 271] width 46 height 10
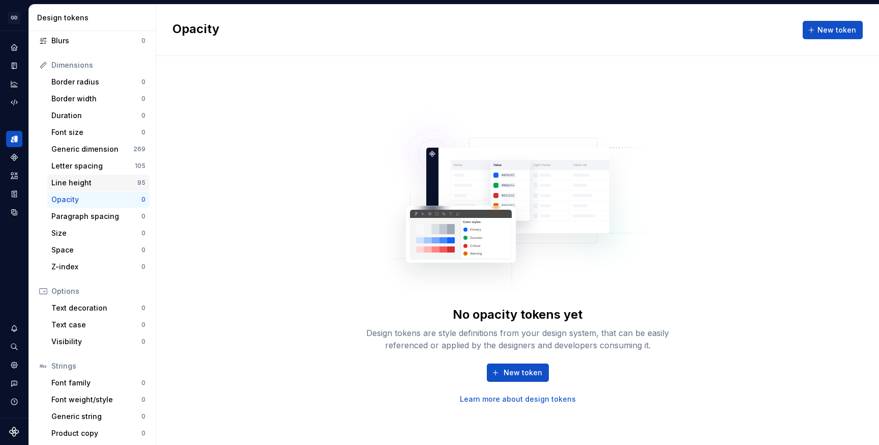
click at [112, 184] on div "Line height" at bounding box center [94, 183] width 86 height 10
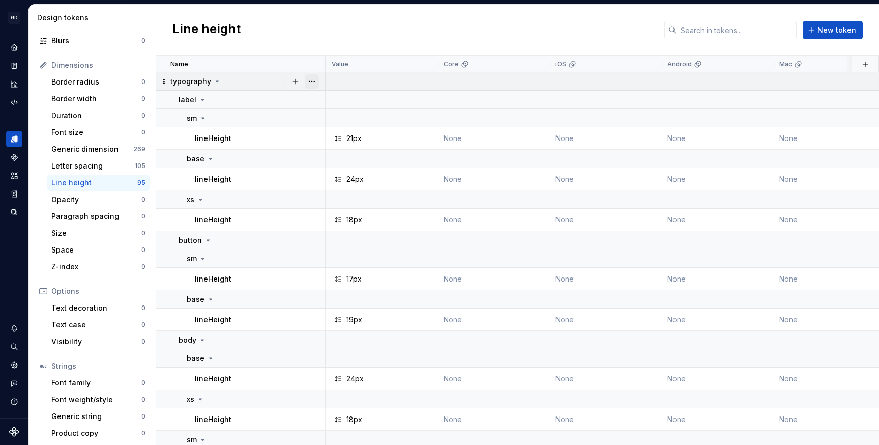
click at [311, 81] on button "button" at bounding box center [312, 81] width 14 height 14
click at [337, 193] on div "Delete group" at bounding box center [357, 196] width 66 height 10
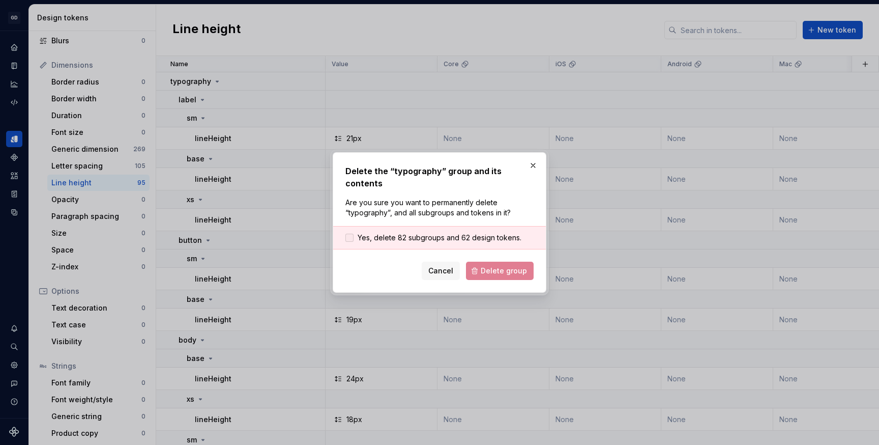
click at [402, 232] on span "Yes, delete 82 subgroups and 62 design tokens." at bounding box center [440, 237] width 164 height 10
click at [499, 266] on span "Delete group" at bounding box center [504, 271] width 46 height 10
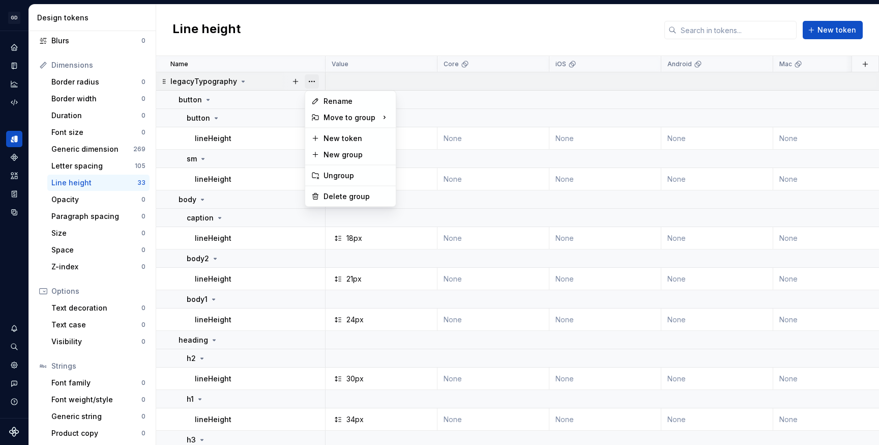
click at [316, 83] on button "button" at bounding box center [312, 81] width 14 height 14
click at [332, 197] on div "Delete group" at bounding box center [357, 196] width 66 height 10
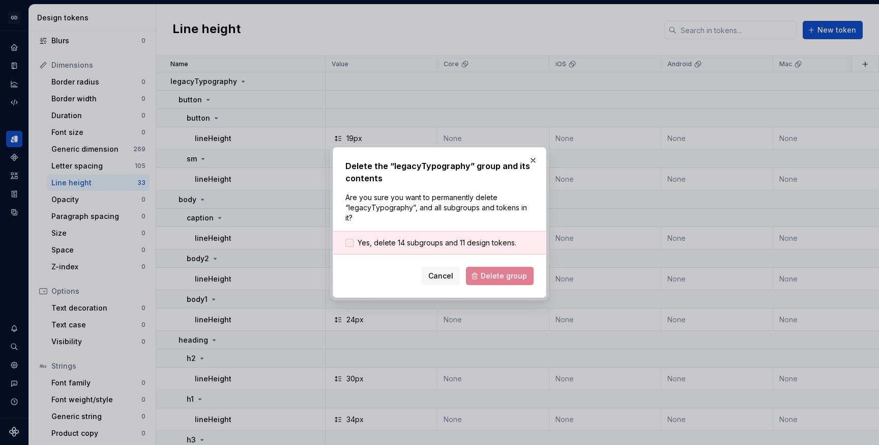
click at [354, 244] on label "Yes, delete 14 subgroups and 11 design tokens." at bounding box center [430, 243] width 171 height 10
click at [496, 272] on span "Delete group" at bounding box center [504, 276] width 46 height 10
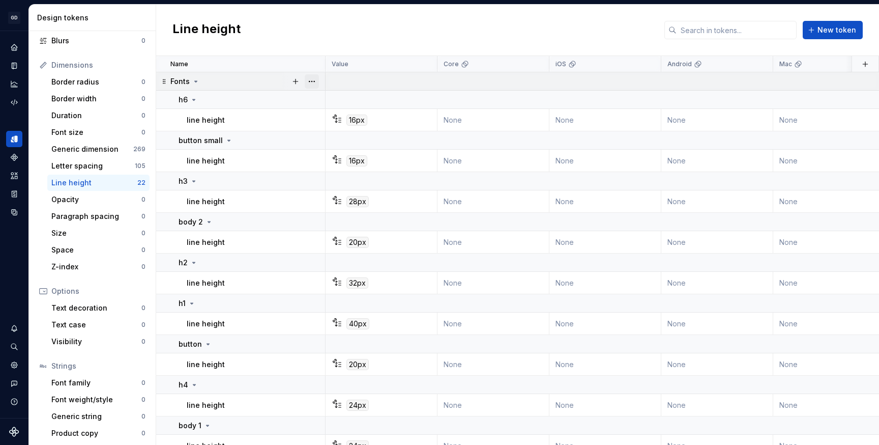
click at [312, 80] on button "button" at bounding box center [312, 81] width 14 height 14
click at [341, 198] on div "Delete group" at bounding box center [357, 196] width 66 height 10
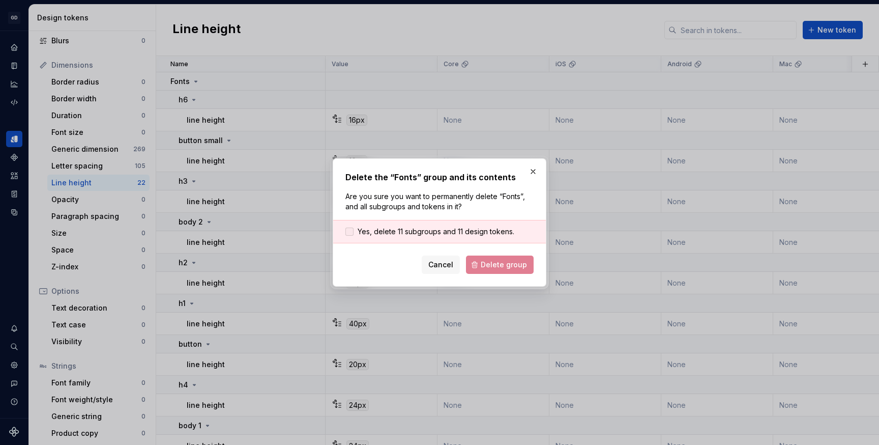
click at [403, 229] on span "Yes, delete 11 subgroups and 11 design tokens." at bounding box center [436, 231] width 157 height 10
click at [489, 263] on span "Delete group" at bounding box center [504, 264] width 46 height 10
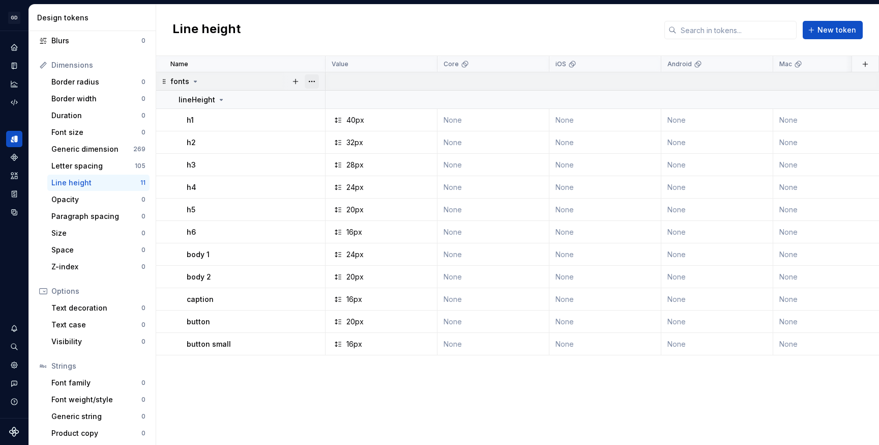
click at [311, 81] on button "button" at bounding box center [312, 81] width 14 height 14
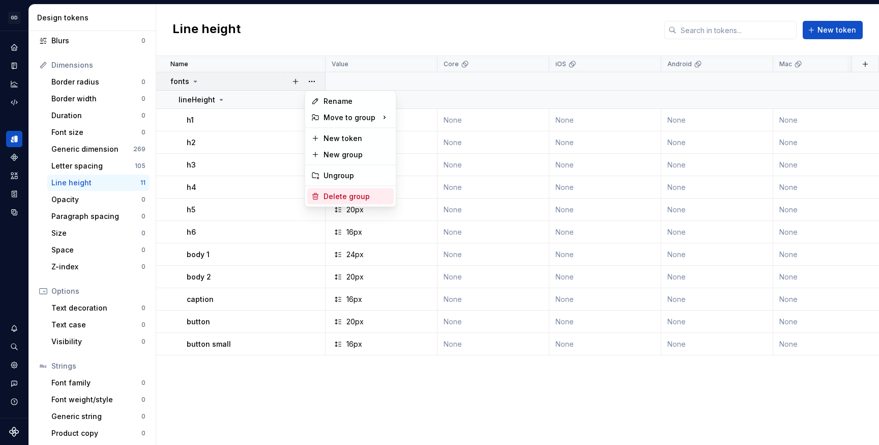
click at [341, 198] on div "Delete group" at bounding box center [357, 196] width 66 height 10
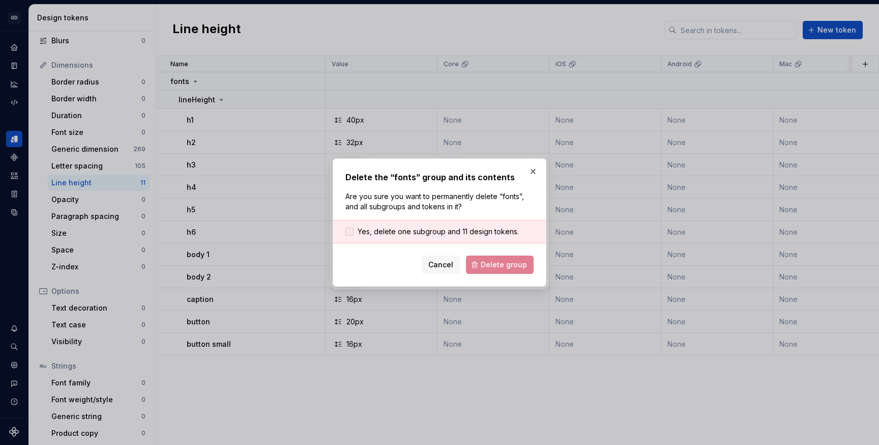
click at [384, 231] on span "Yes, delete one subgroup and 11 design tokens." at bounding box center [438, 231] width 161 height 10
click at [485, 266] on span "Delete group" at bounding box center [504, 264] width 46 height 10
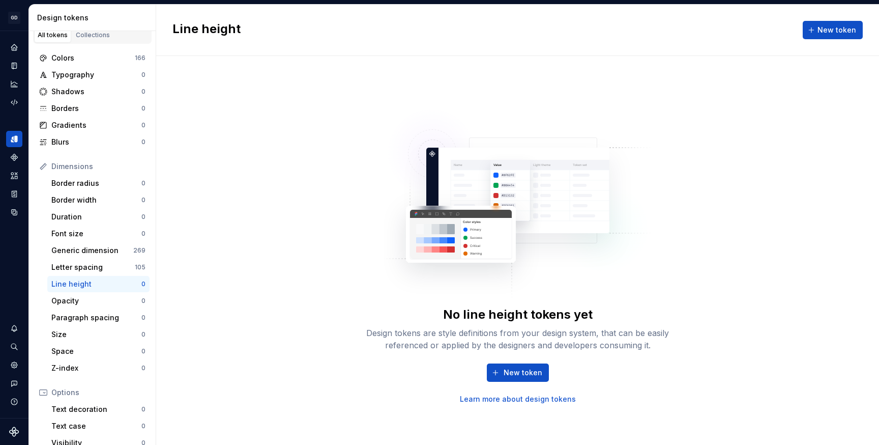
scroll to position [6, 0]
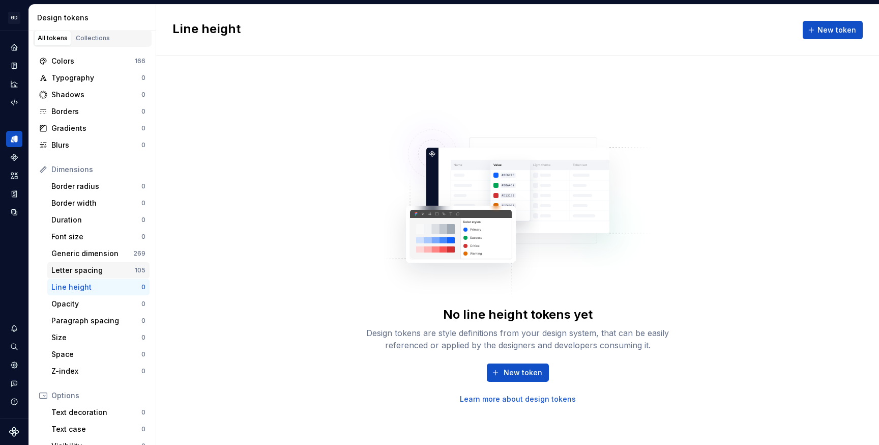
click at [136, 267] on div "105" at bounding box center [140, 270] width 11 height 8
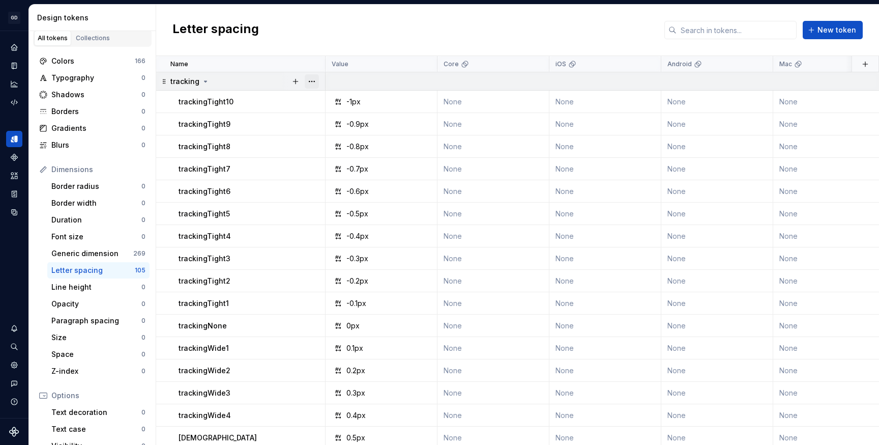
click at [312, 81] on button "button" at bounding box center [312, 81] width 14 height 14
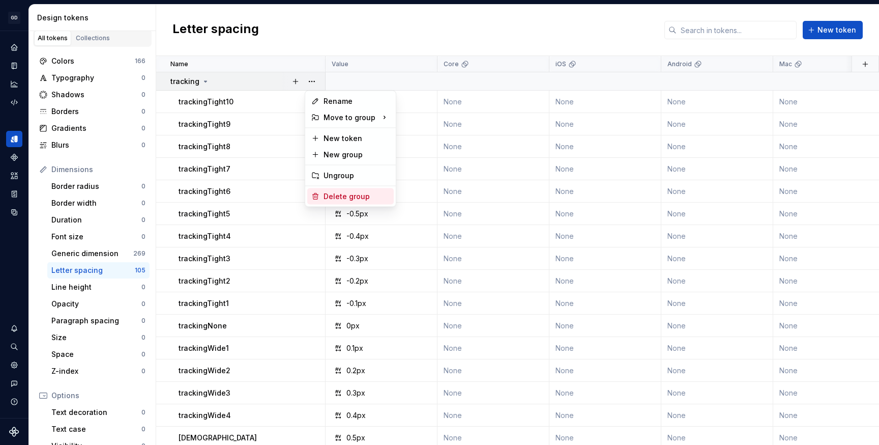
click at [327, 203] on div "Delete group" at bounding box center [350, 196] width 86 height 16
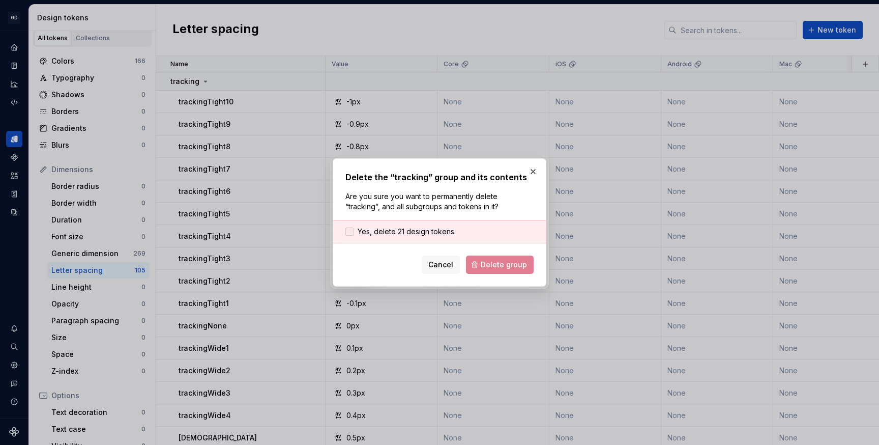
click at [355, 235] on label "Yes, delete 21 design tokens." at bounding box center [400, 231] width 110 height 10
click at [487, 267] on span "Delete group" at bounding box center [504, 264] width 46 height 10
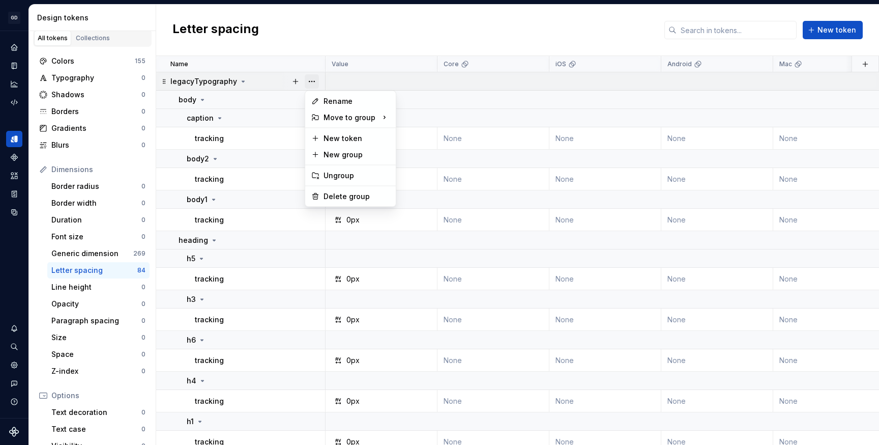
click at [313, 80] on button "button" at bounding box center [312, 81] width 14 height 14
click at [334, 200] on div "Delete group" at bounding box center [357, 196] width 66 height 10
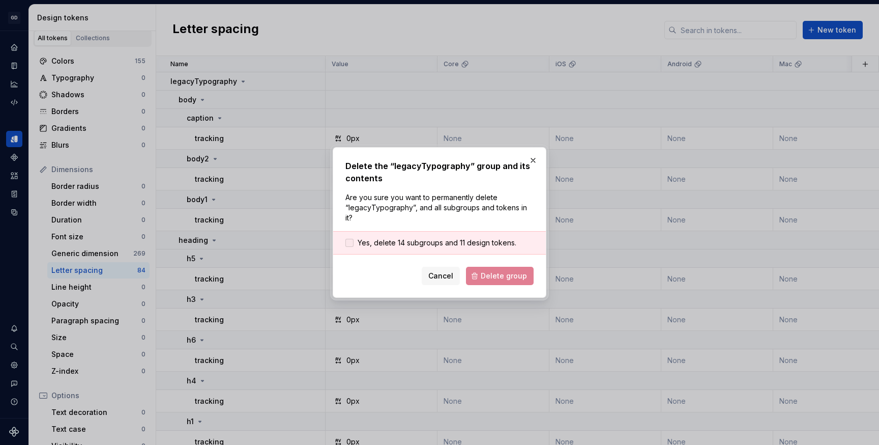
click at [396, 241] on span "Yes, delete 14 subgroups and 11 design tokens." at bounding box center [437, 243] width 159 height 10
click at [507, 281] on button "Delete group" at bounding box center [500, 276] width 68 height 18
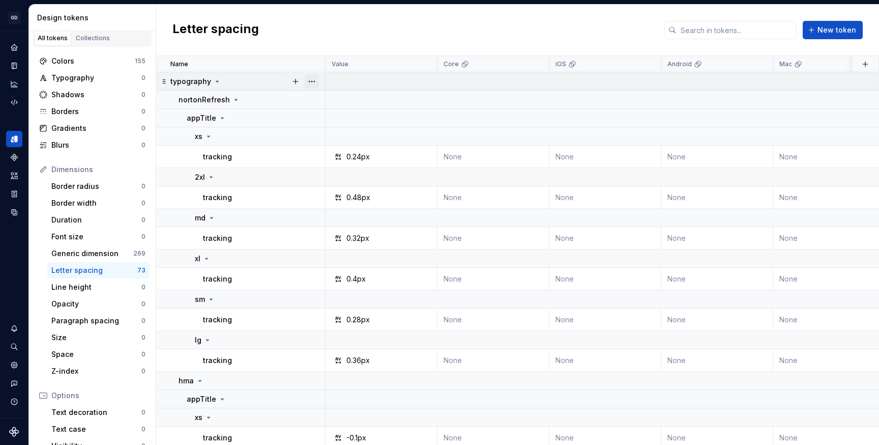
click at [312, 79] on button "button" at bounding box center [312, 81] width 14 height 14
click at [331, 194] on div "Delete group" at bounding box center [357, 196] width 66 height 10
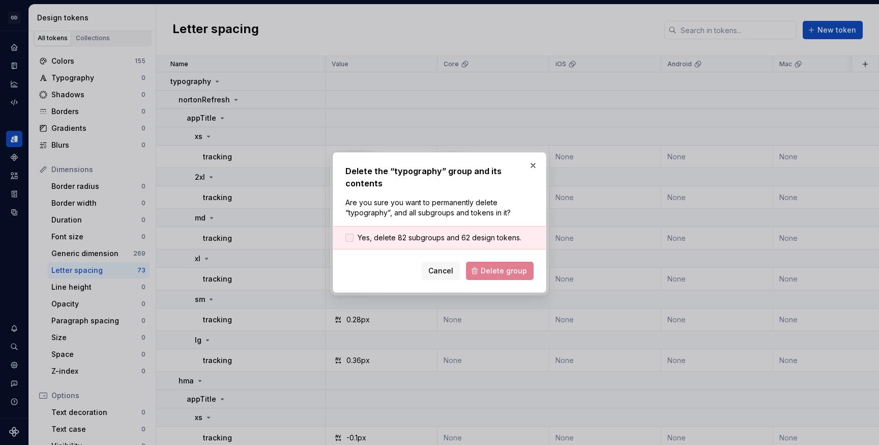
click at [362, 237] on span "Yes, delete 82 subgroups and 62 design tokens." at bounding box center [440, 237] width 164 height 10
click at [514, 266] on span "Delete group" at bounding box center [504, 271] width 46 height 10
